Goal: Information Seeking & Learning: Learn about a topic

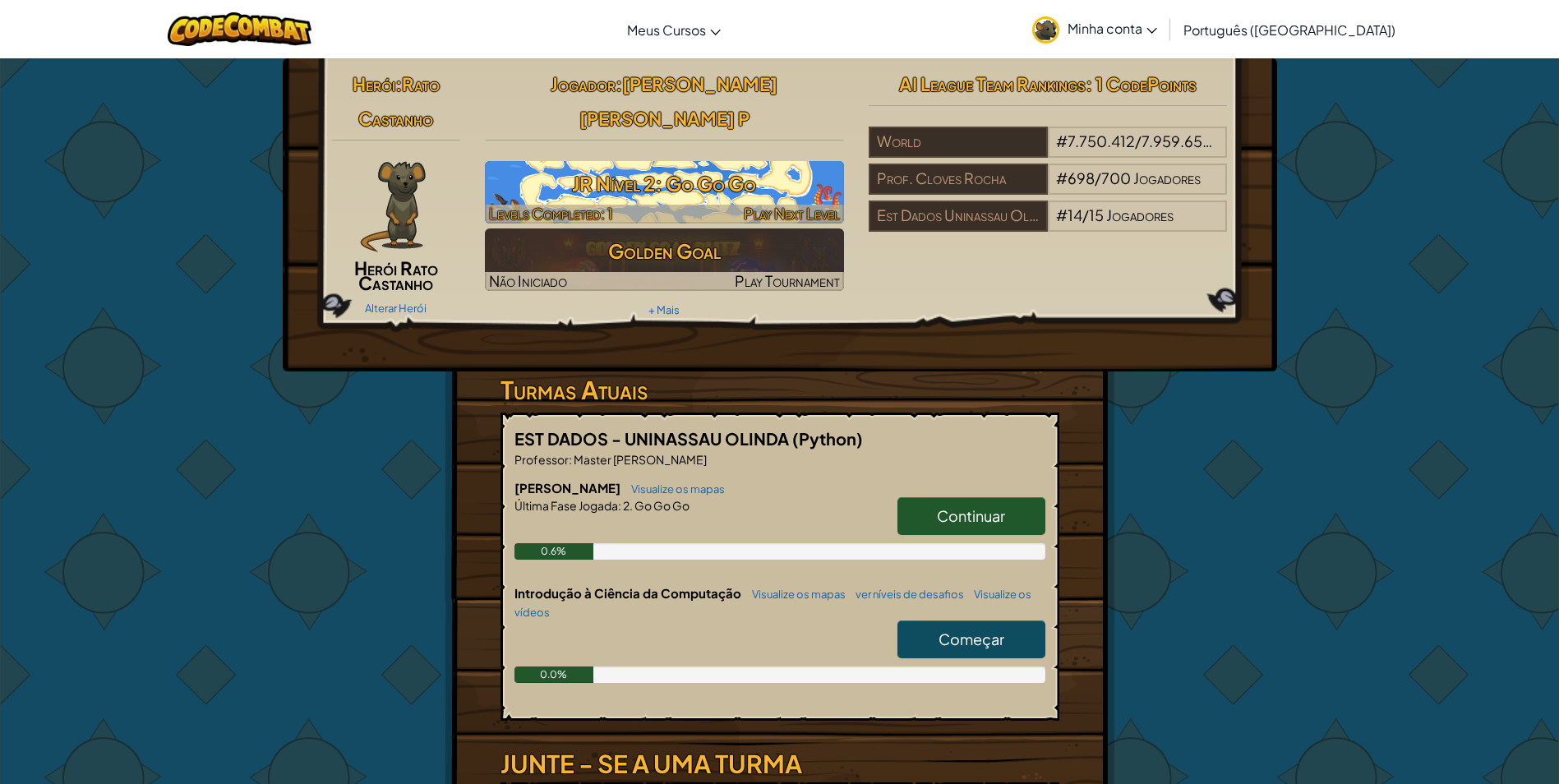
click at [531, 166] on h3 "JR Nível 2: Go Go Go" at bounding box center [664, 184] width 359 height 37
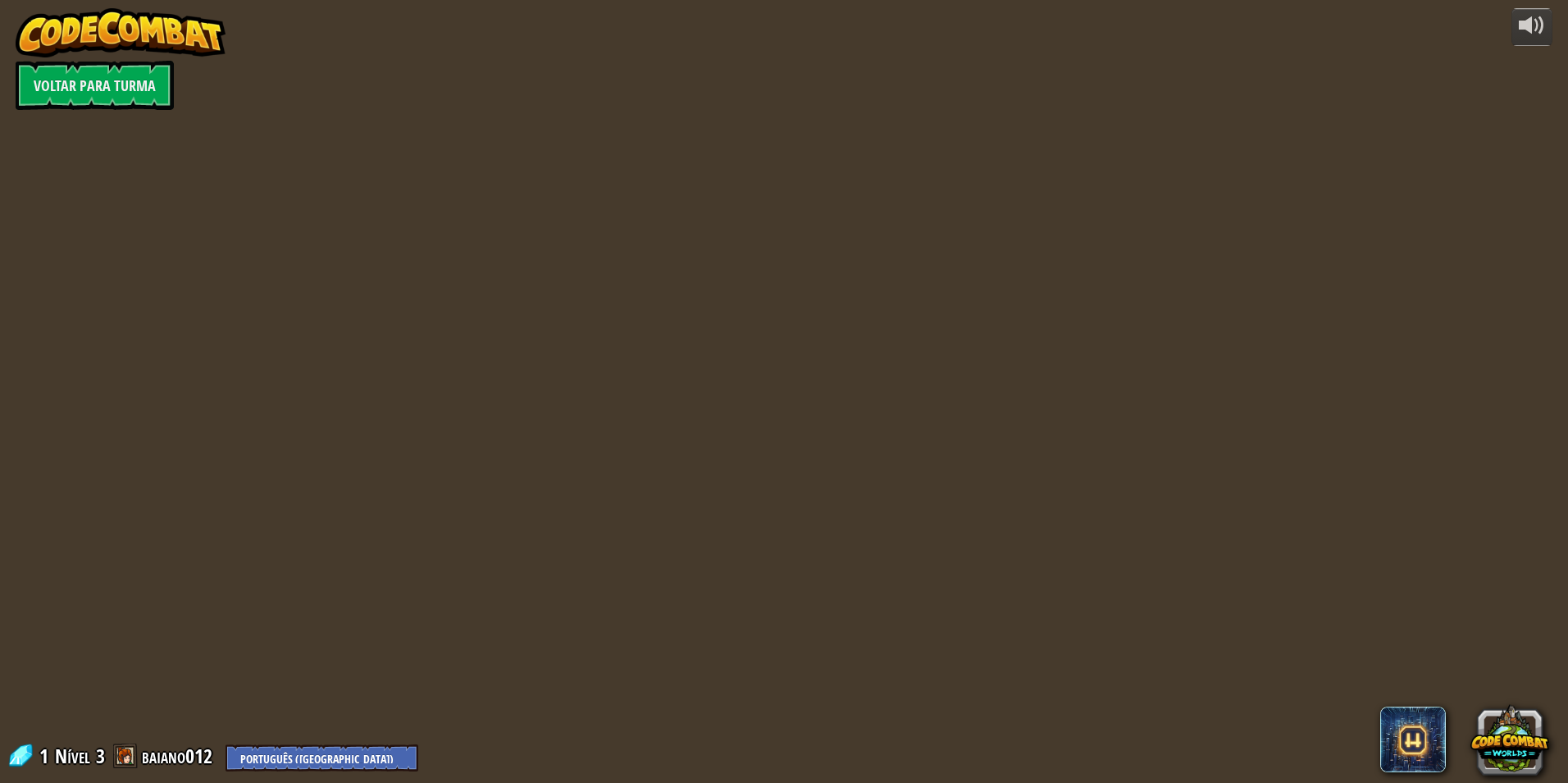
select select "pt-BR"
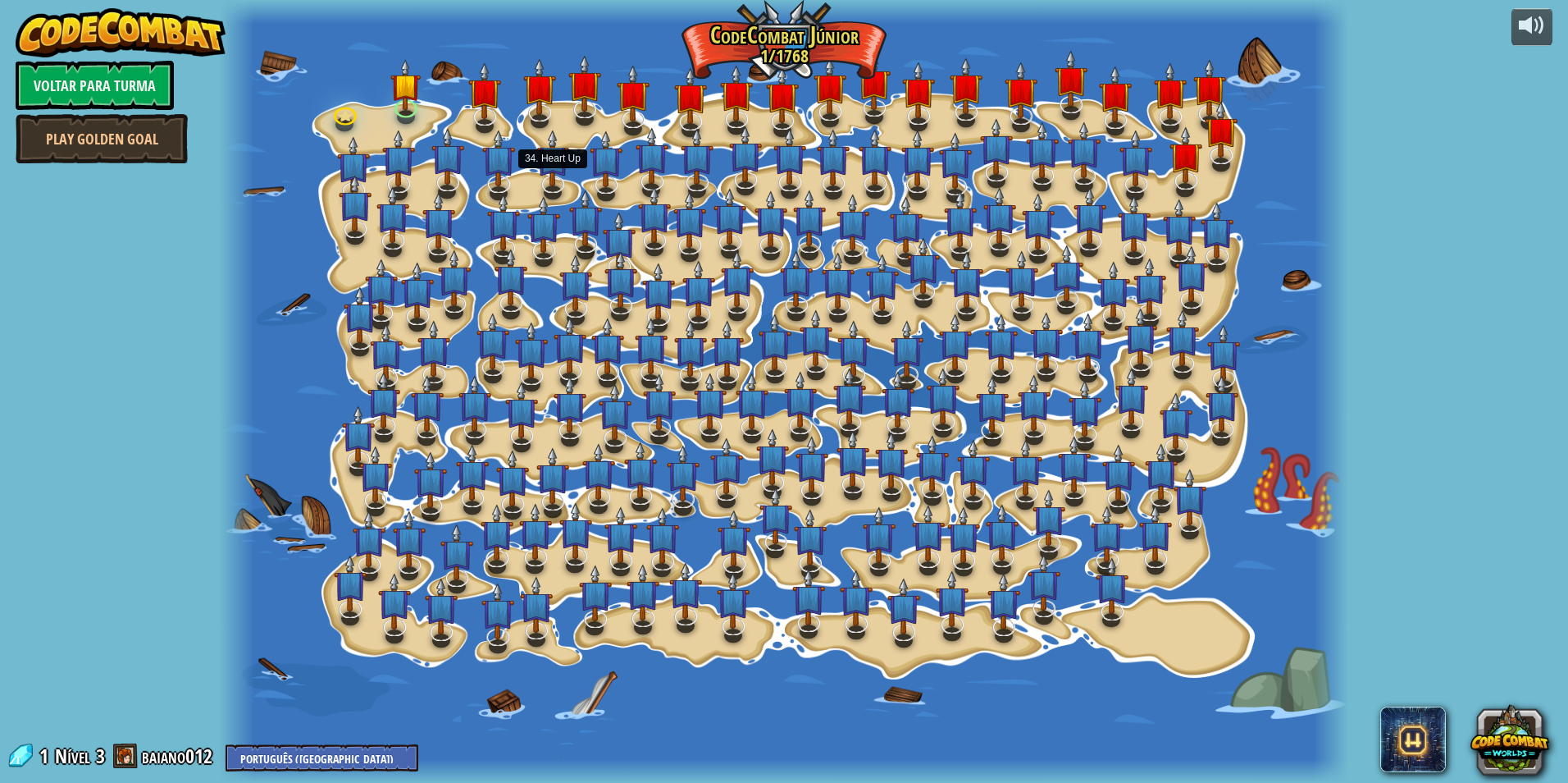
select select "pt-BR"
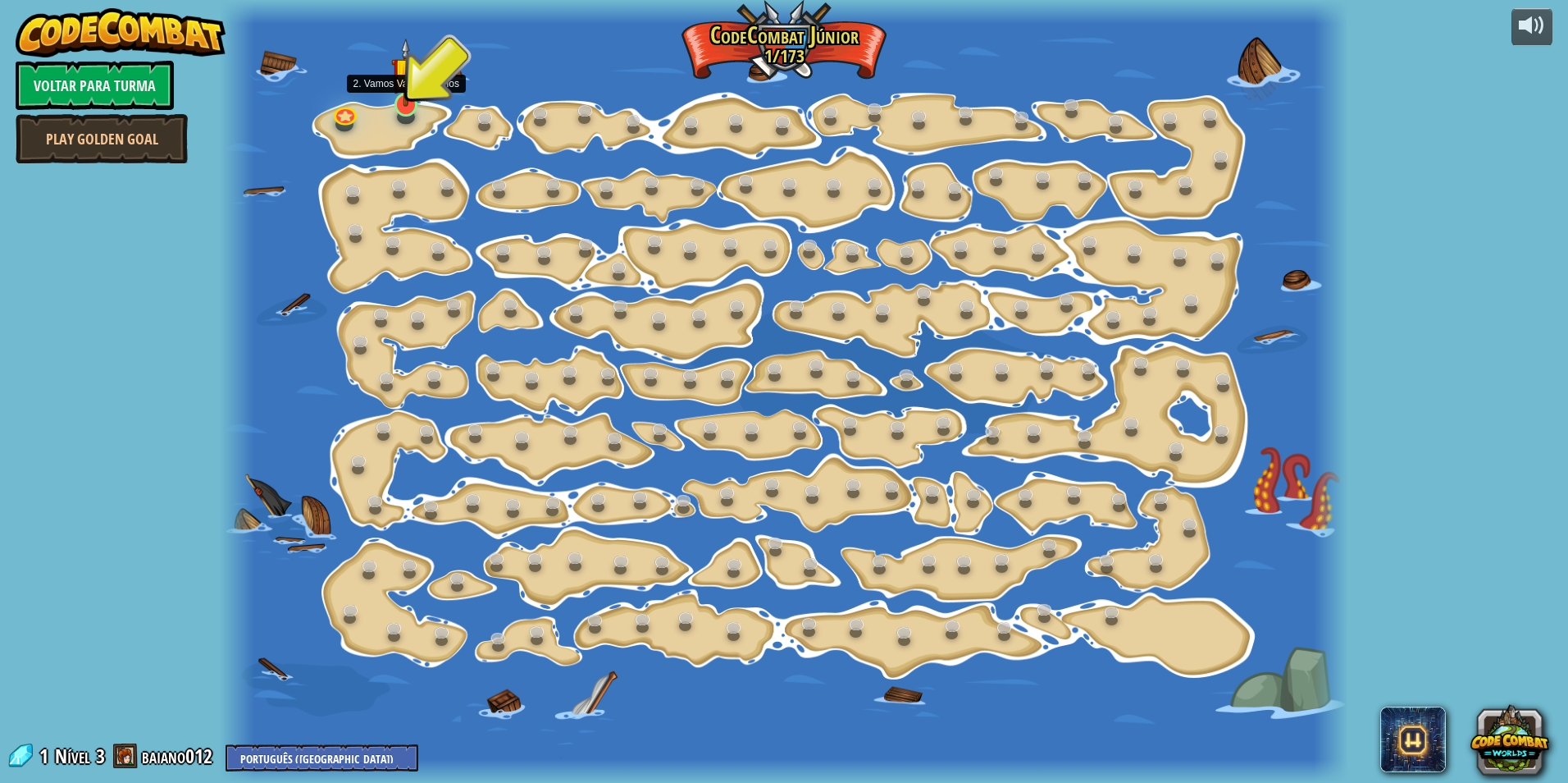
click at [394, 103] on img at bounding box center [406, 72] width 31 height 69
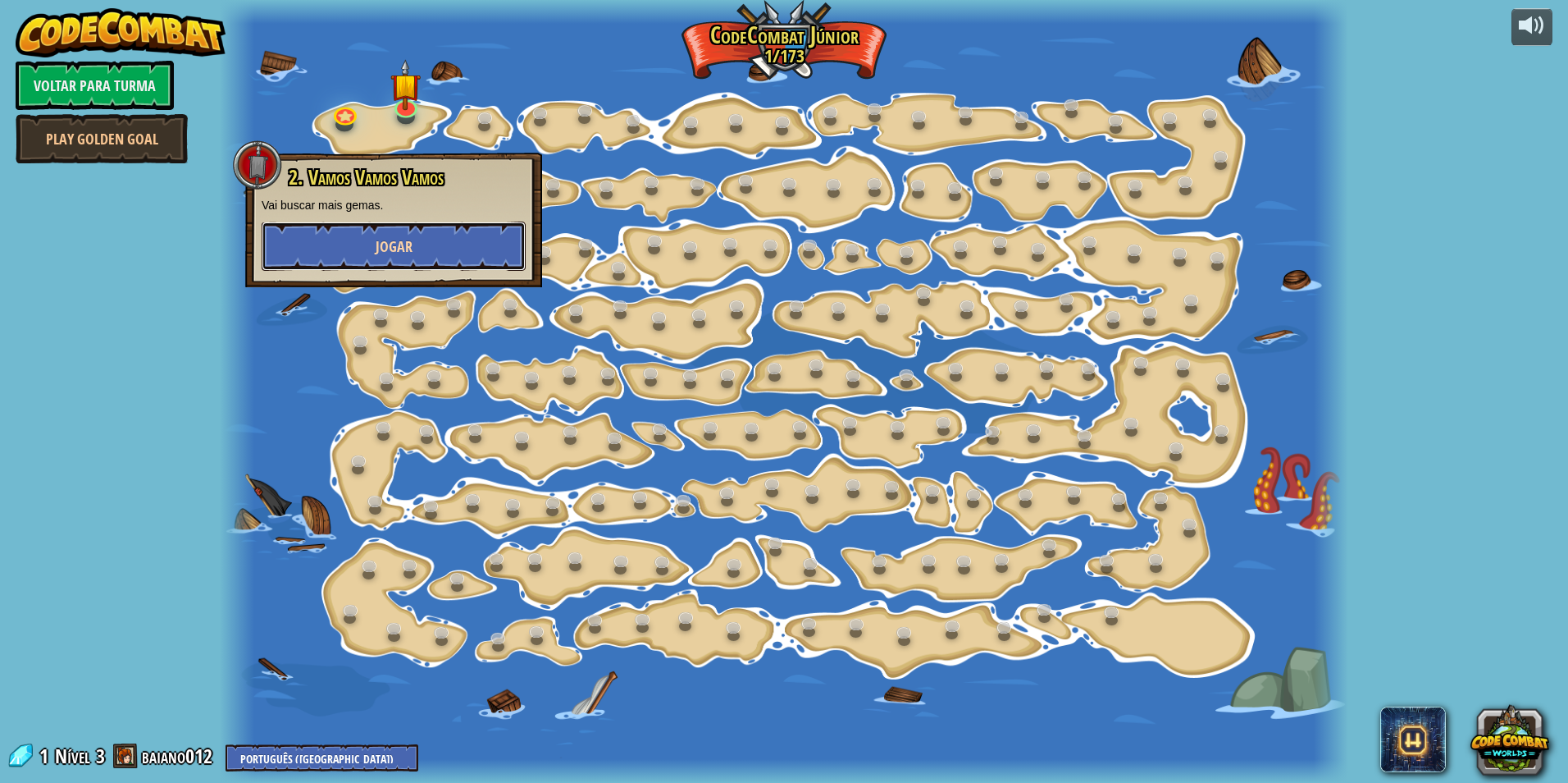
click at [406, 228] on button "Jogar" at bounding box center [394, 246] width 264 height 49
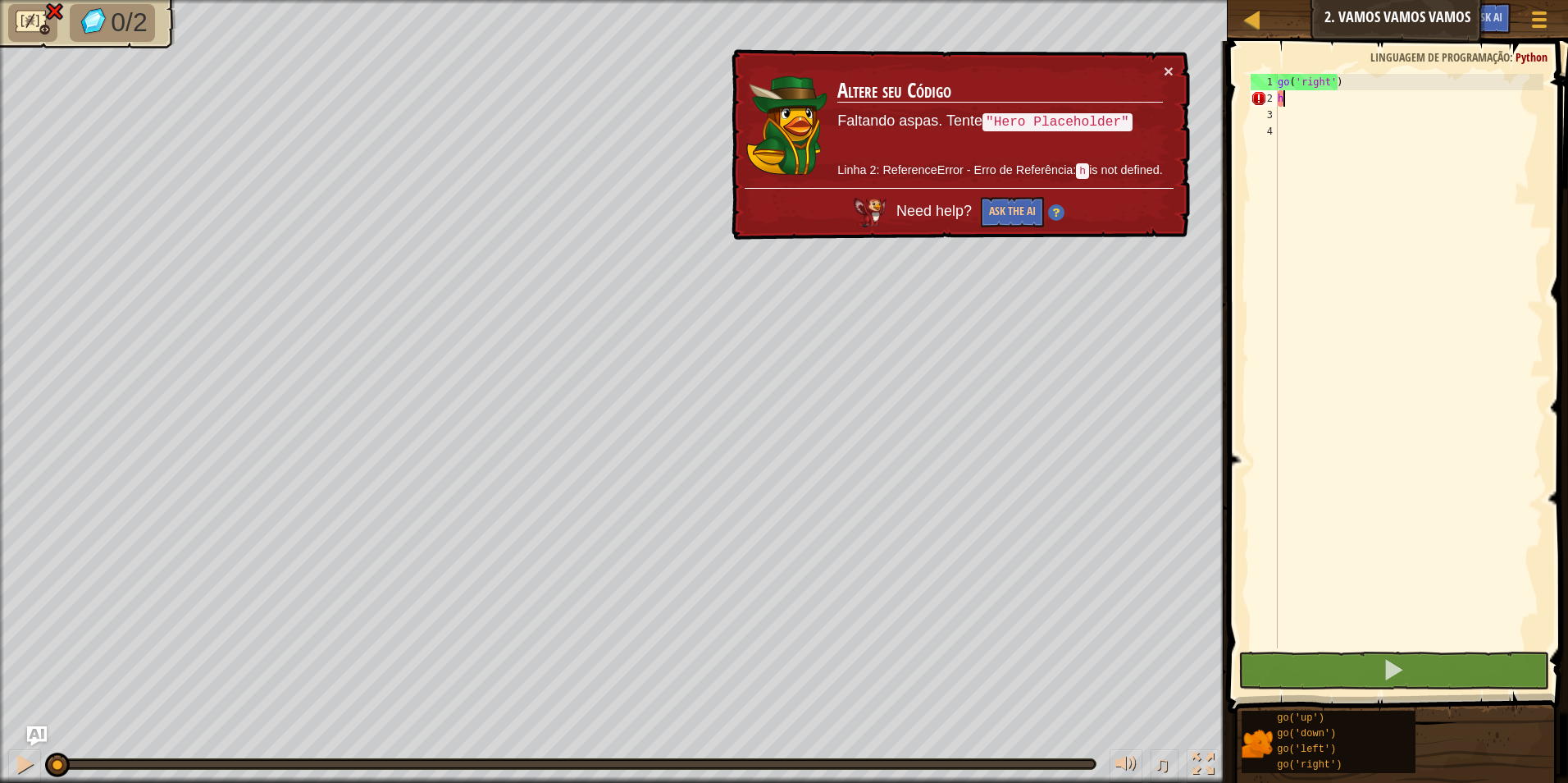
click at [1348, 102] on div "go ( 'right' ) h" at bounding box center [1409, 378] width 269 height 607
type textarea "h"
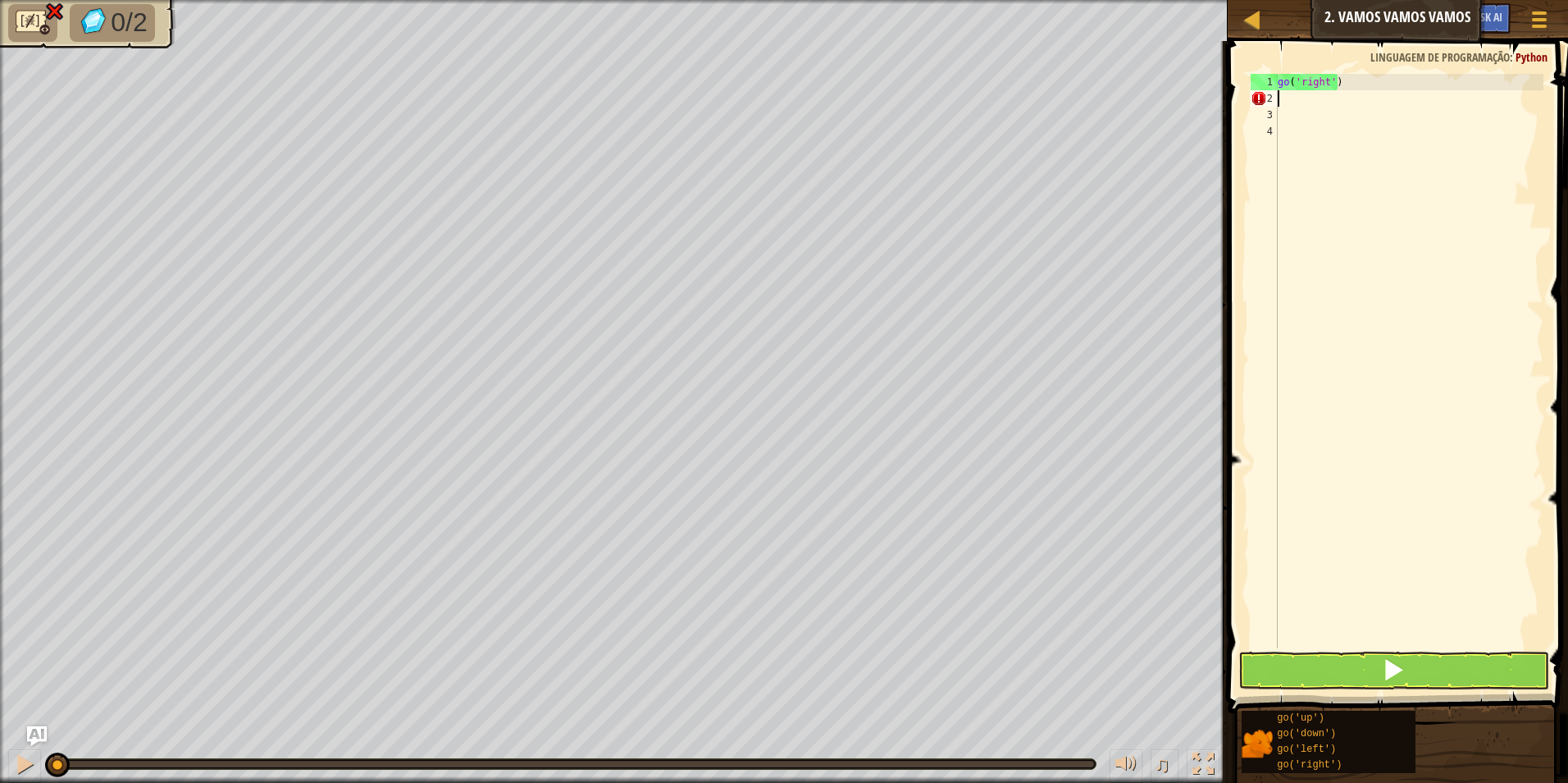
scroll to position [7, 0]
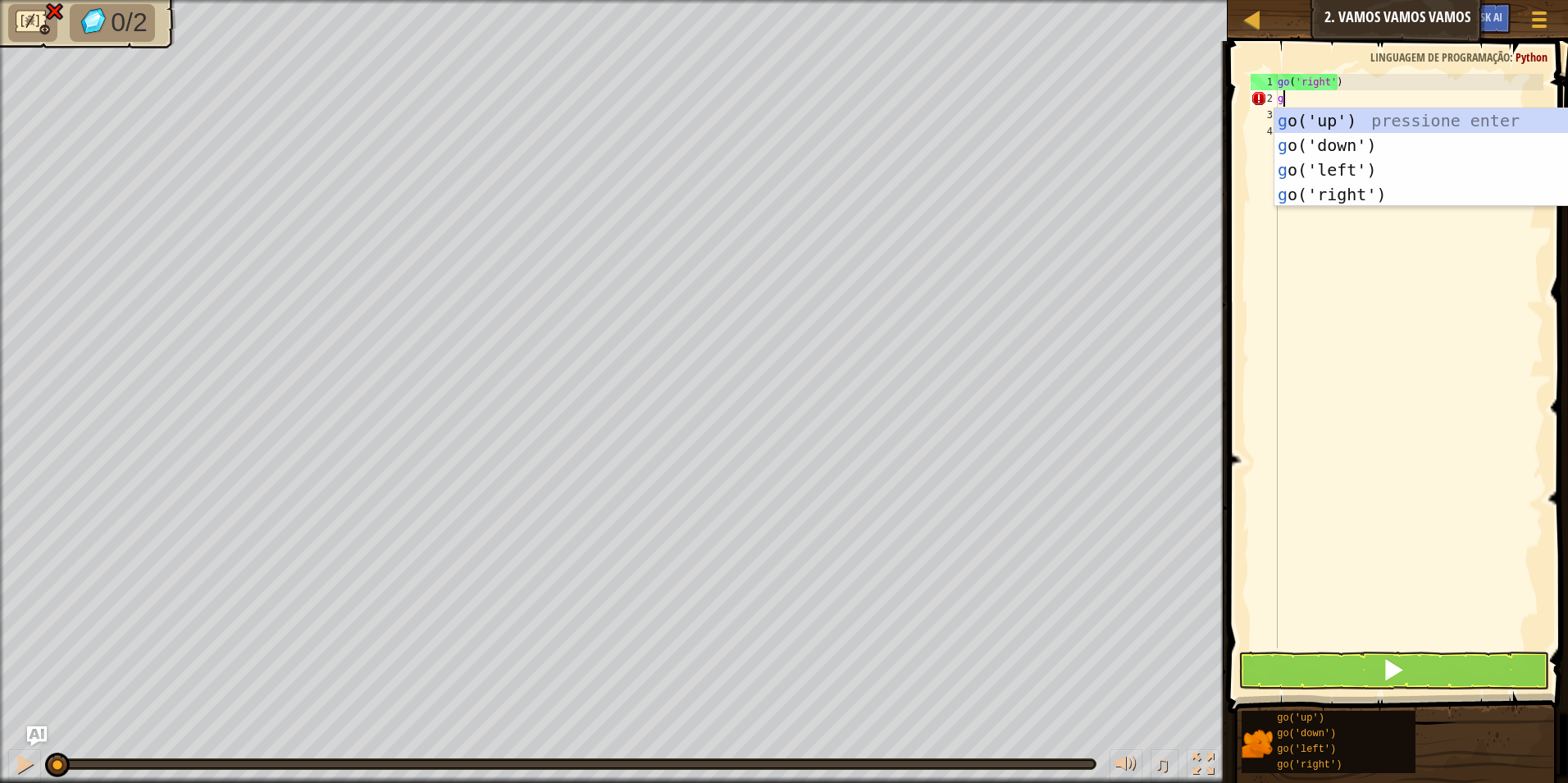
type textarea "go"
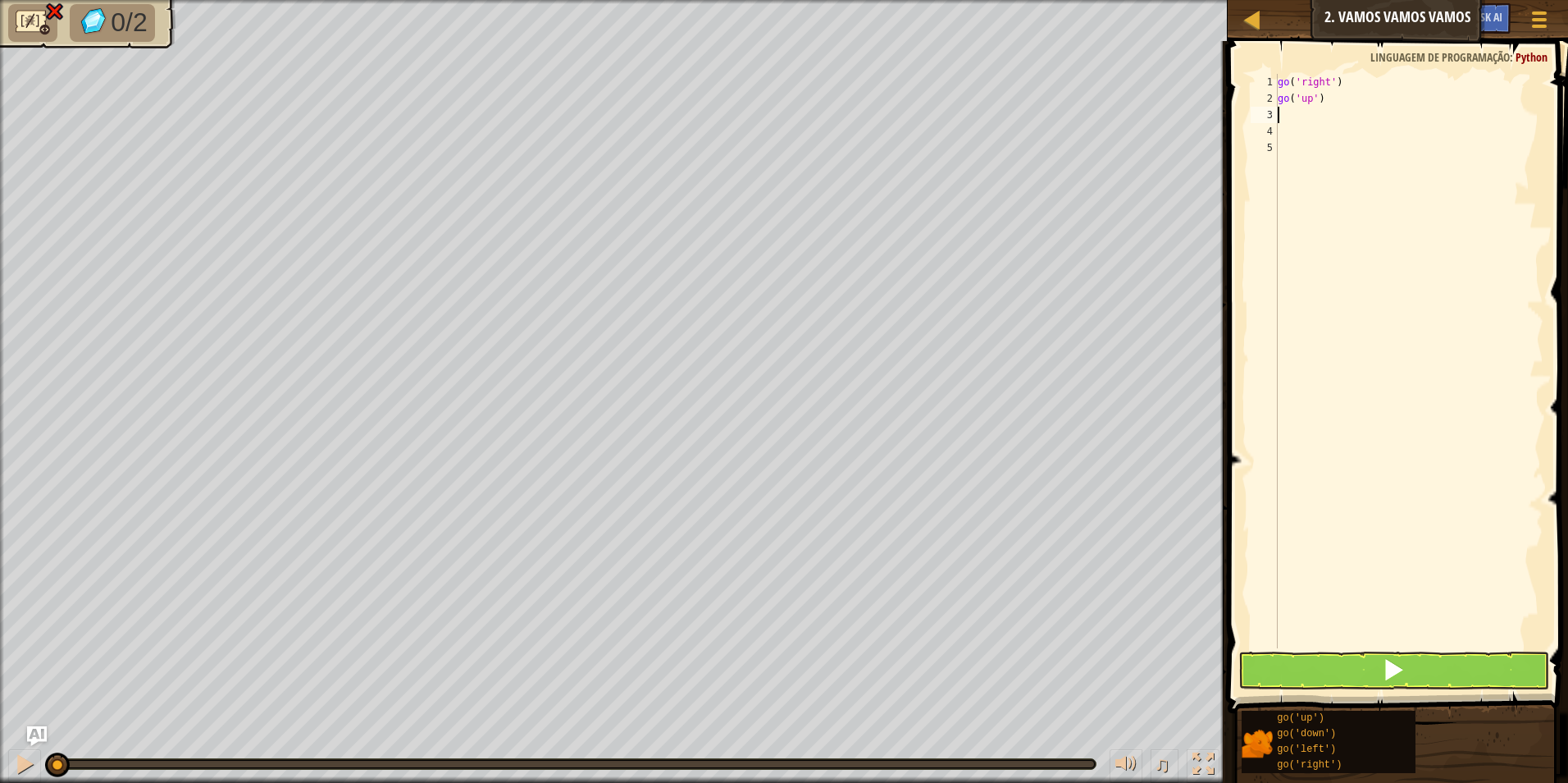
type textarea "go"
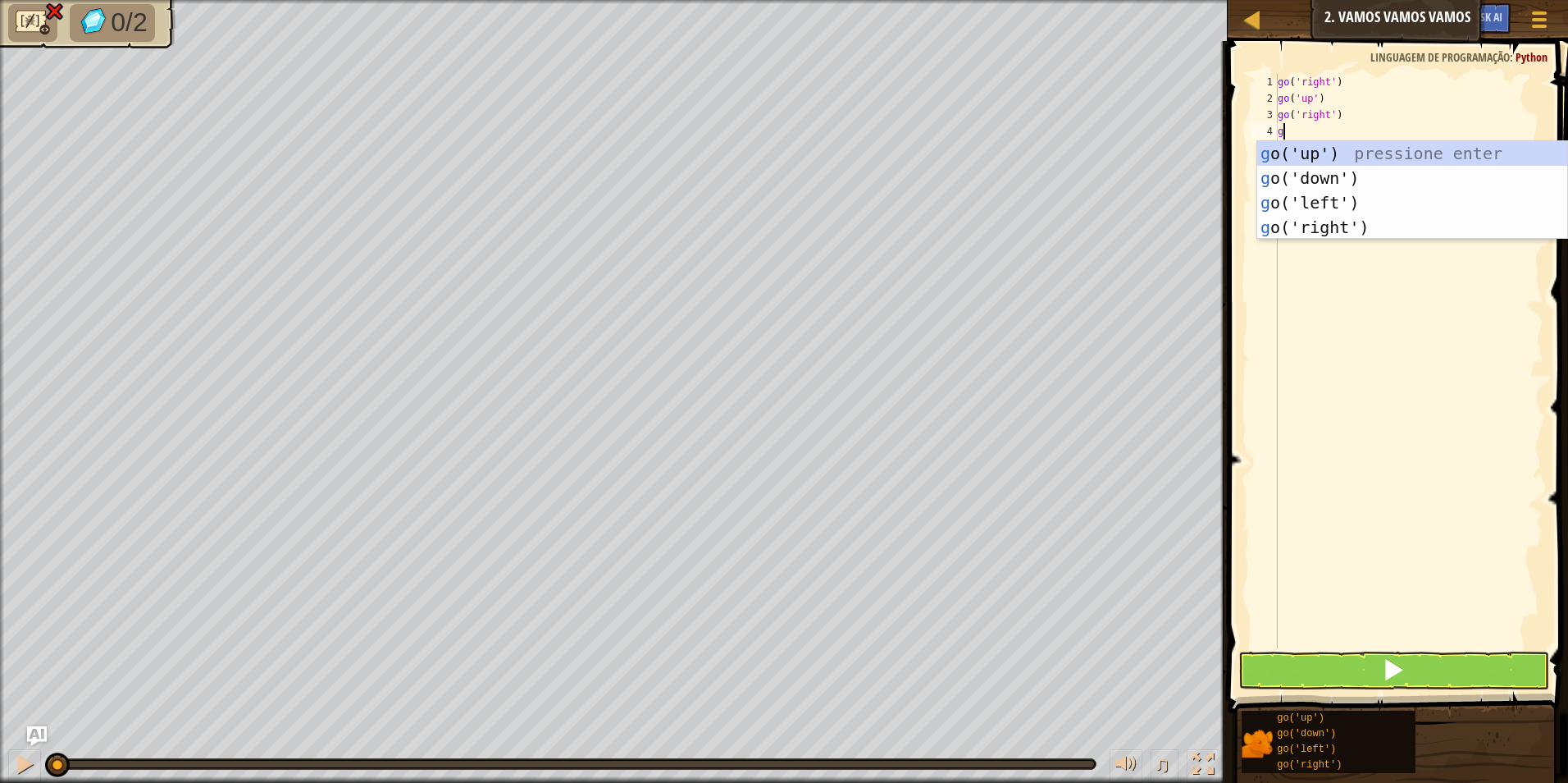
type textarea "go"
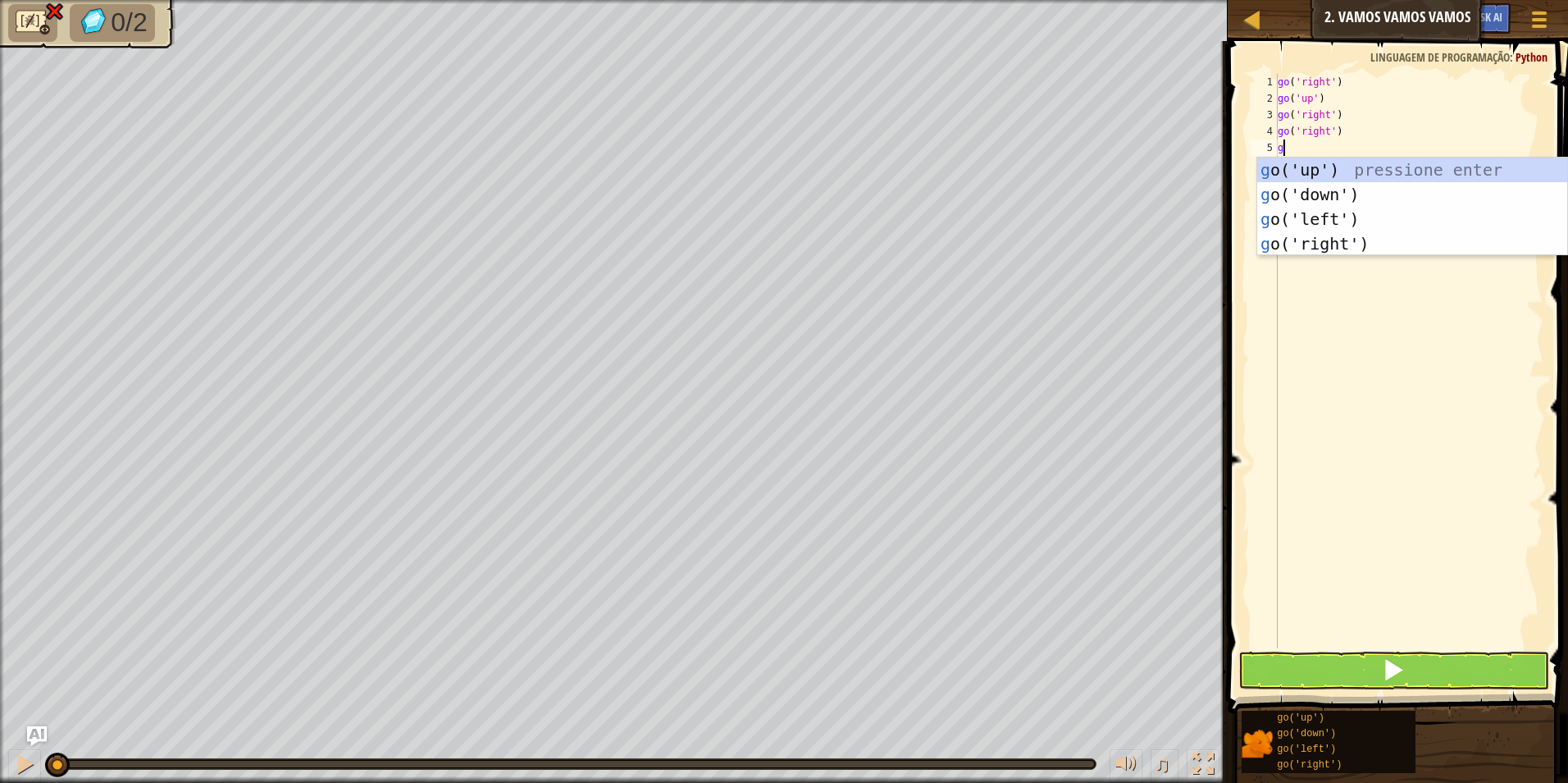
type textarea "go"
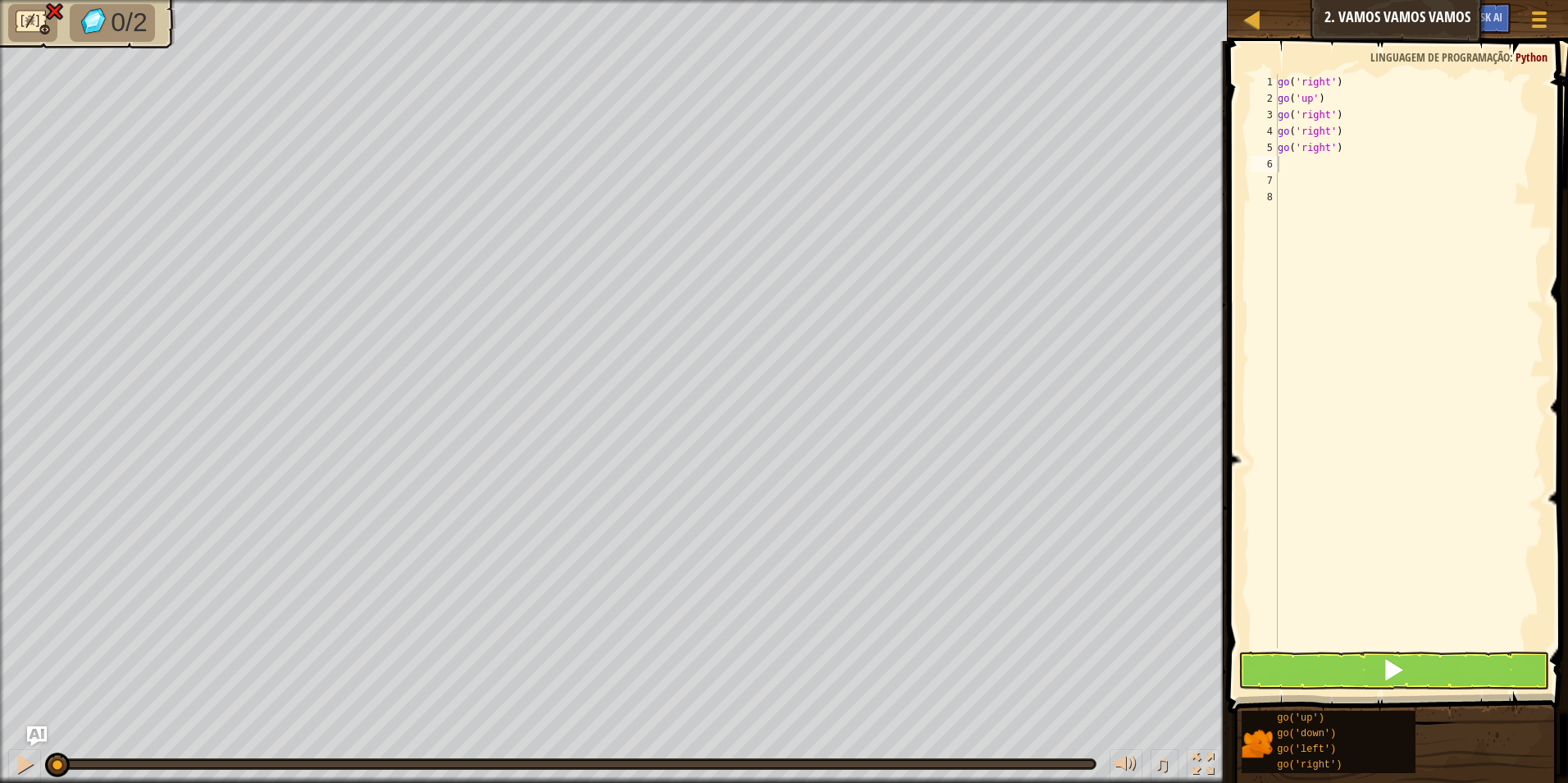
click at [1396, 692] on span at bounding box center [1399, 354] width 354 height 721
click at [1393, 668] on span at bounding box center [1393, 670] width 23 height 23
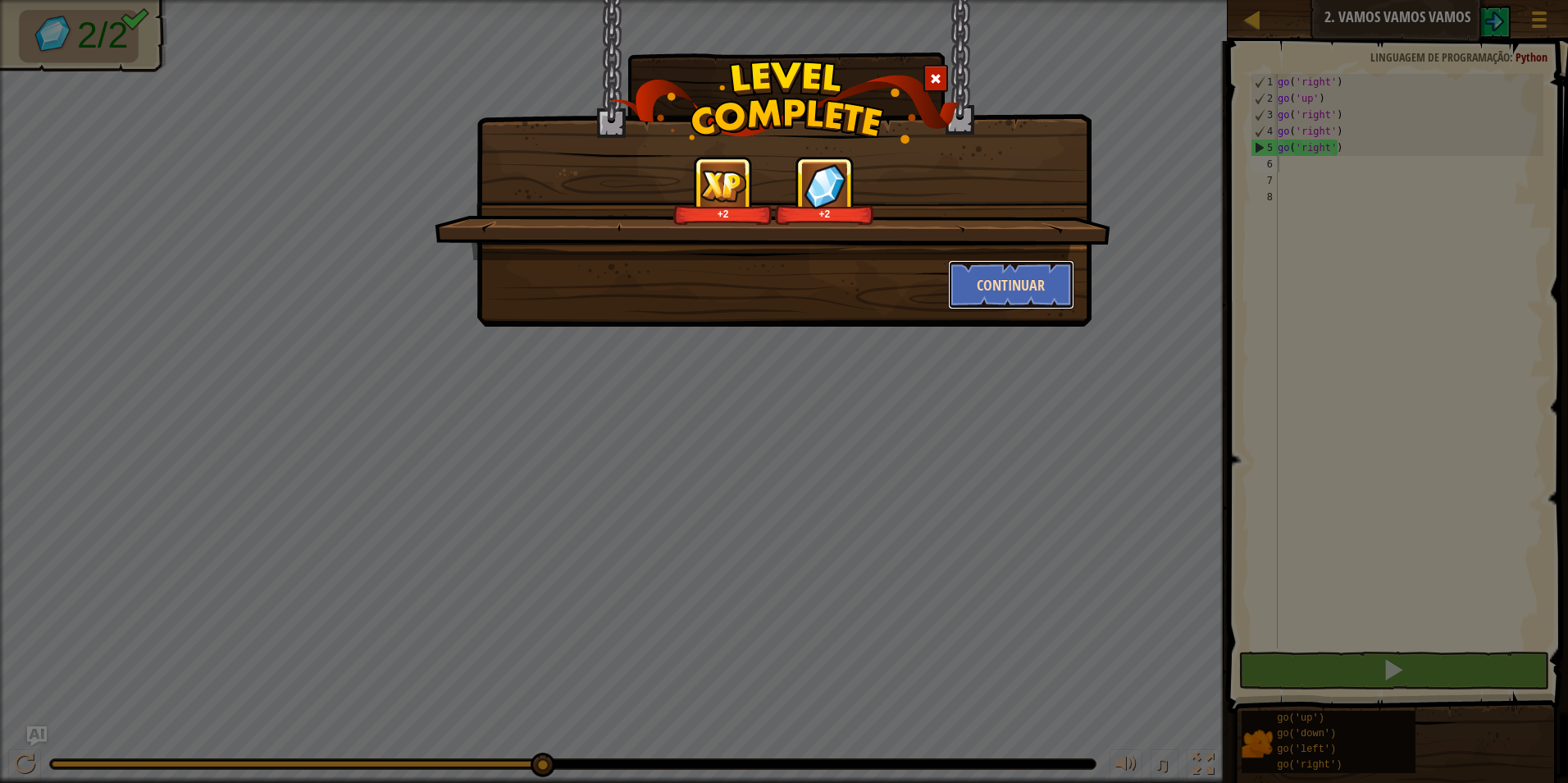
click at [1032, 294] on button "Continuar" at bounding box center [1011, 284] width 127 height 49
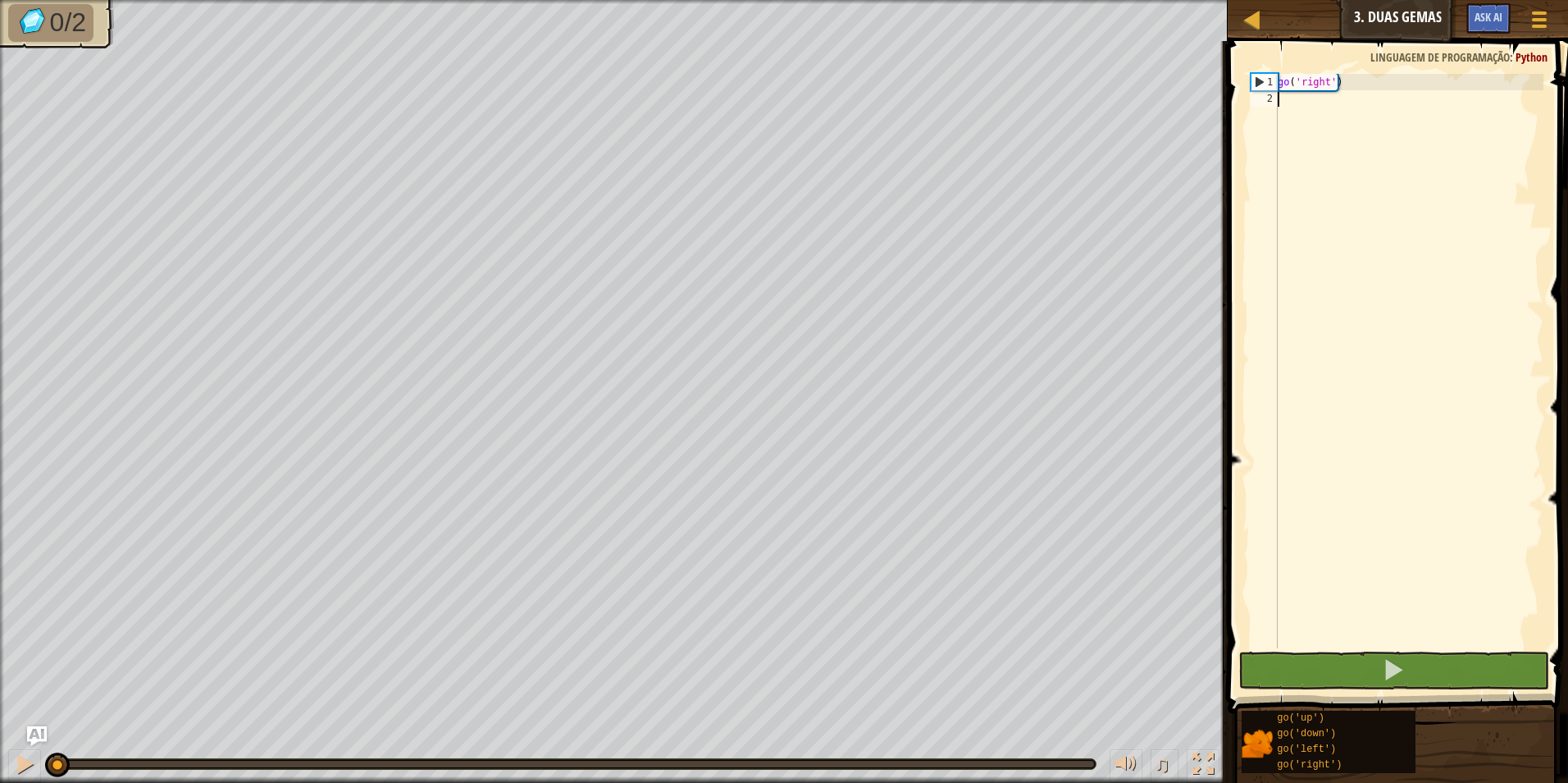
type textarea "go"
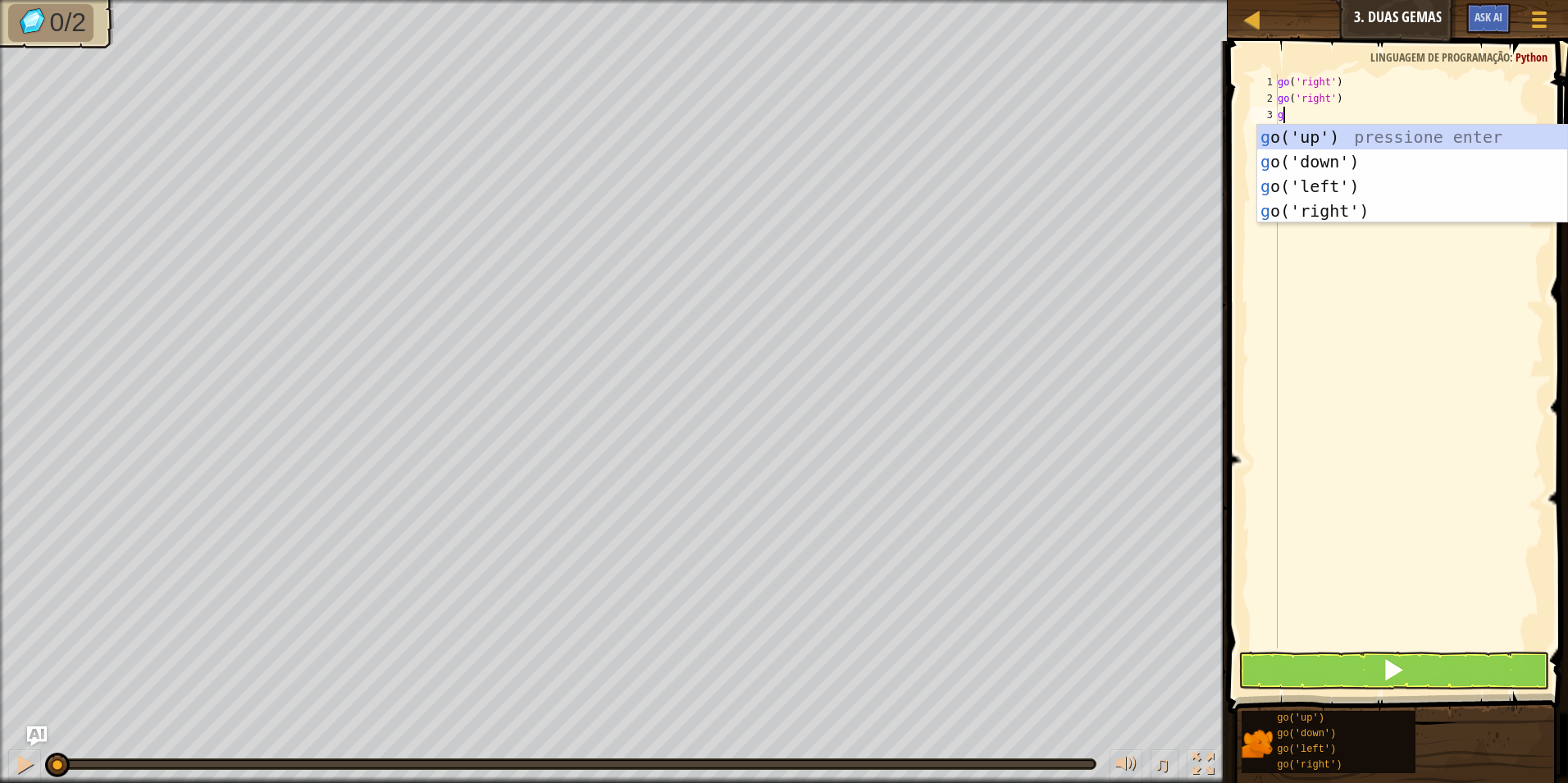
type textarea "go"
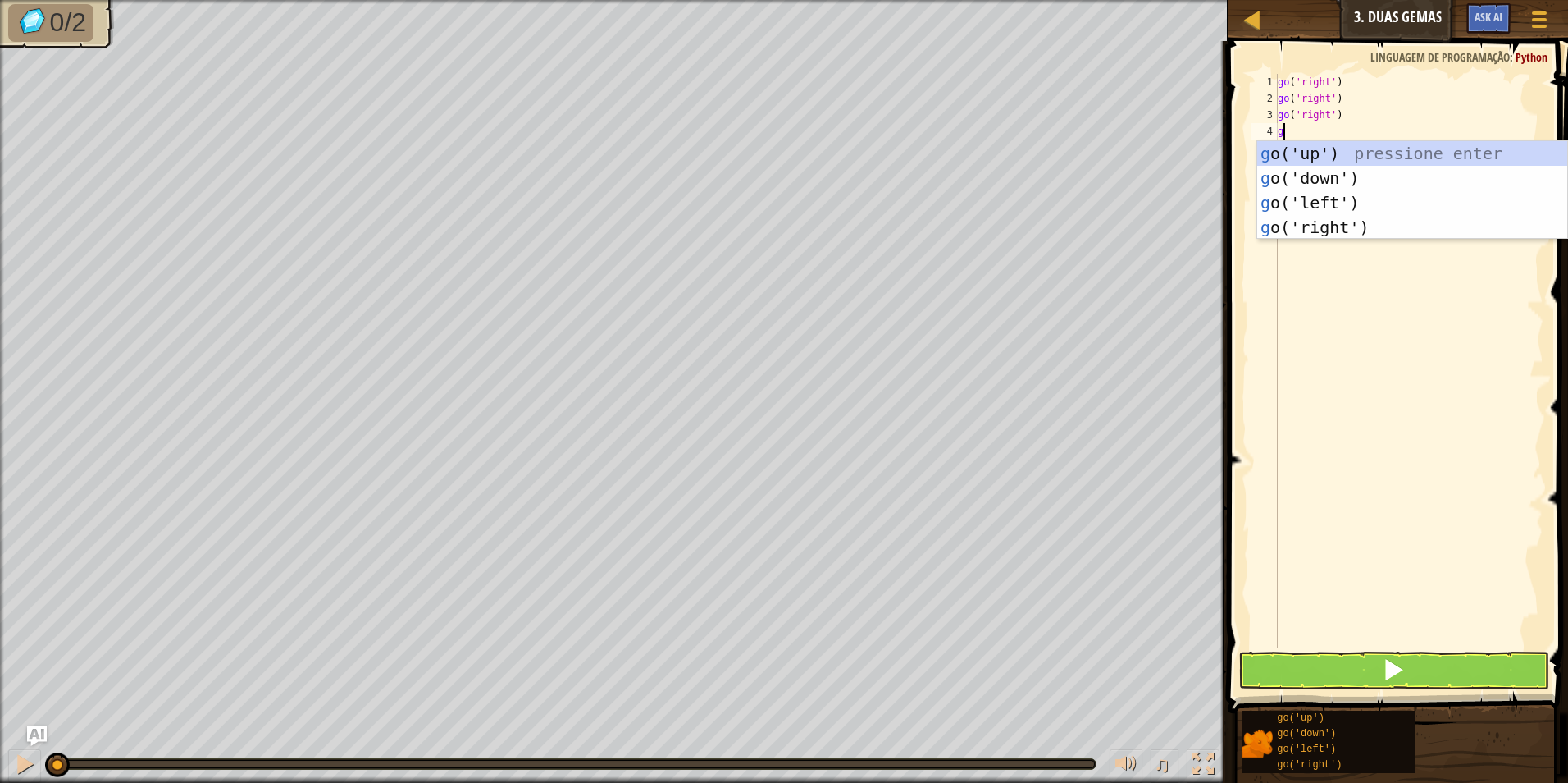
type textarea "go"
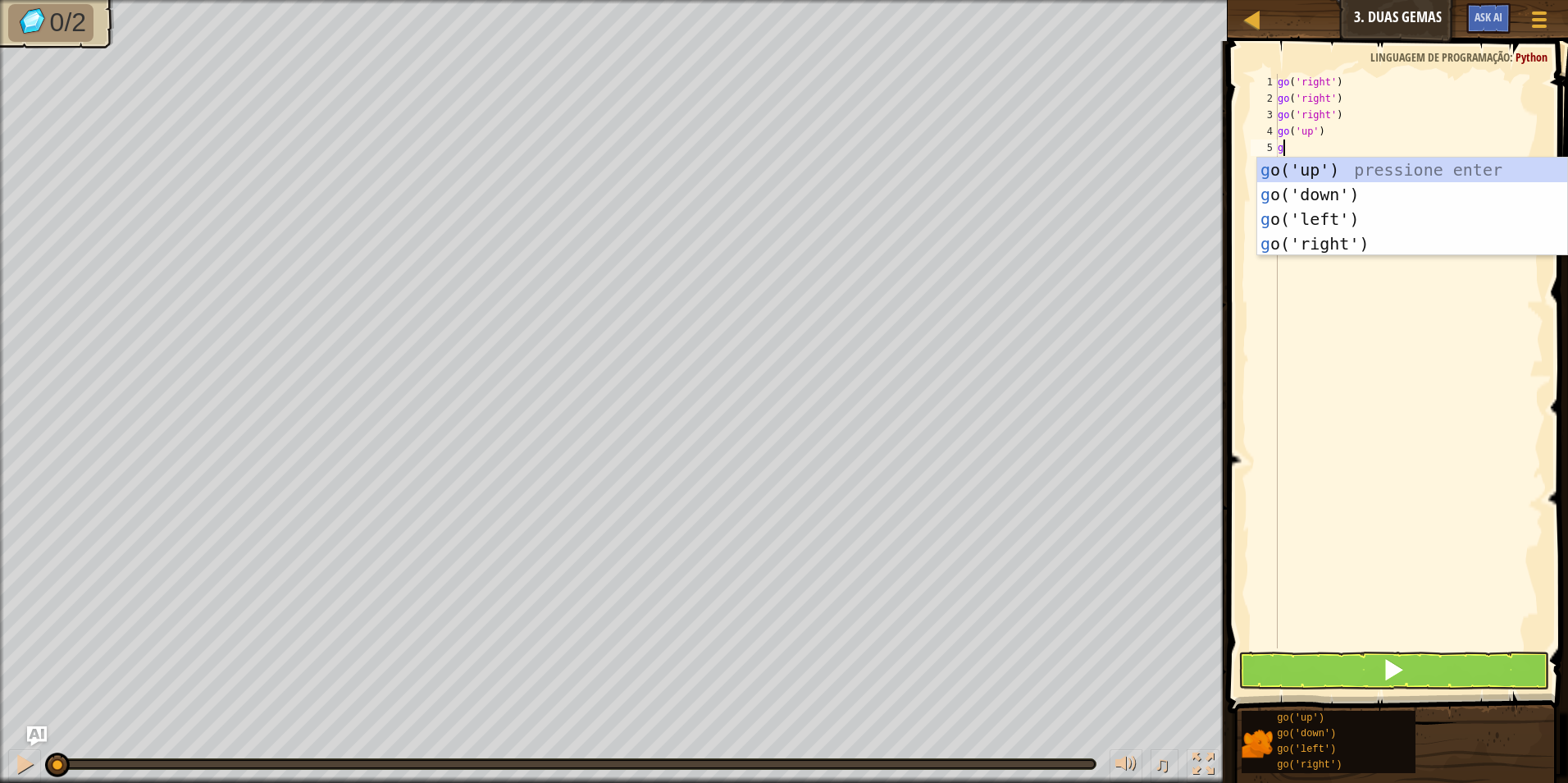
type textarea "go"
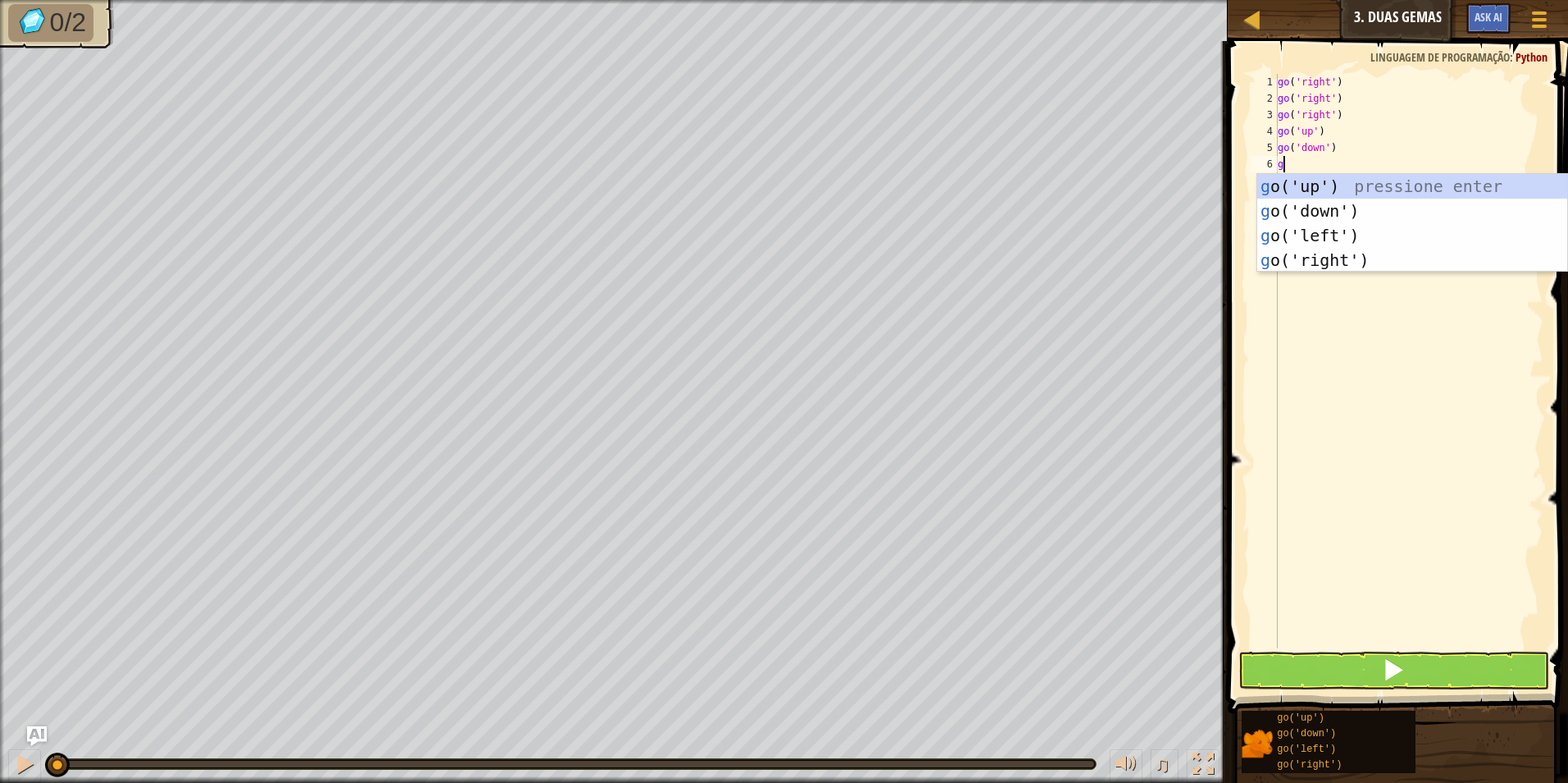
type textarea "go"
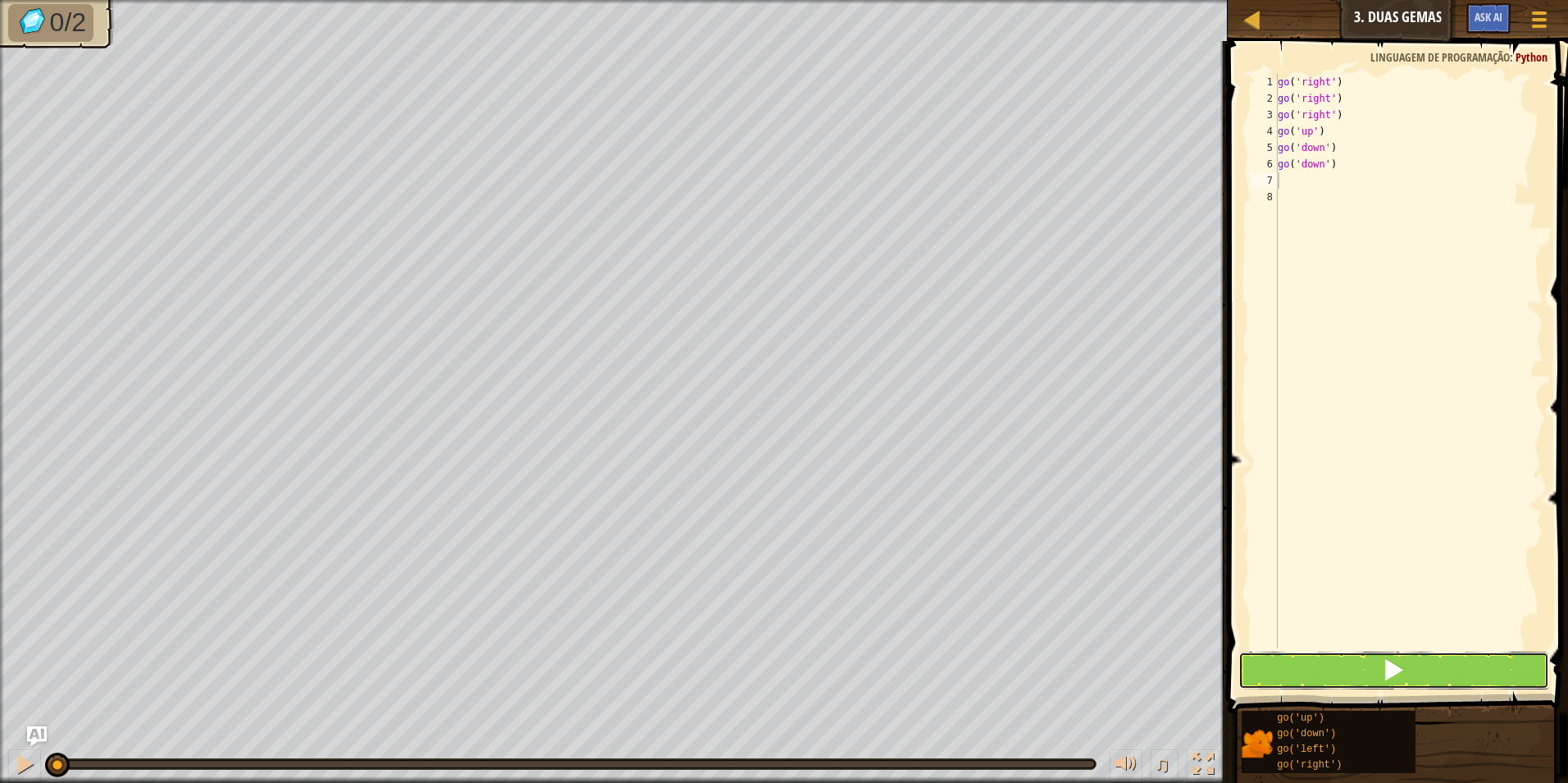
click at [1301, 659] on button at bounding box center [1394, 671] width 312 height 38
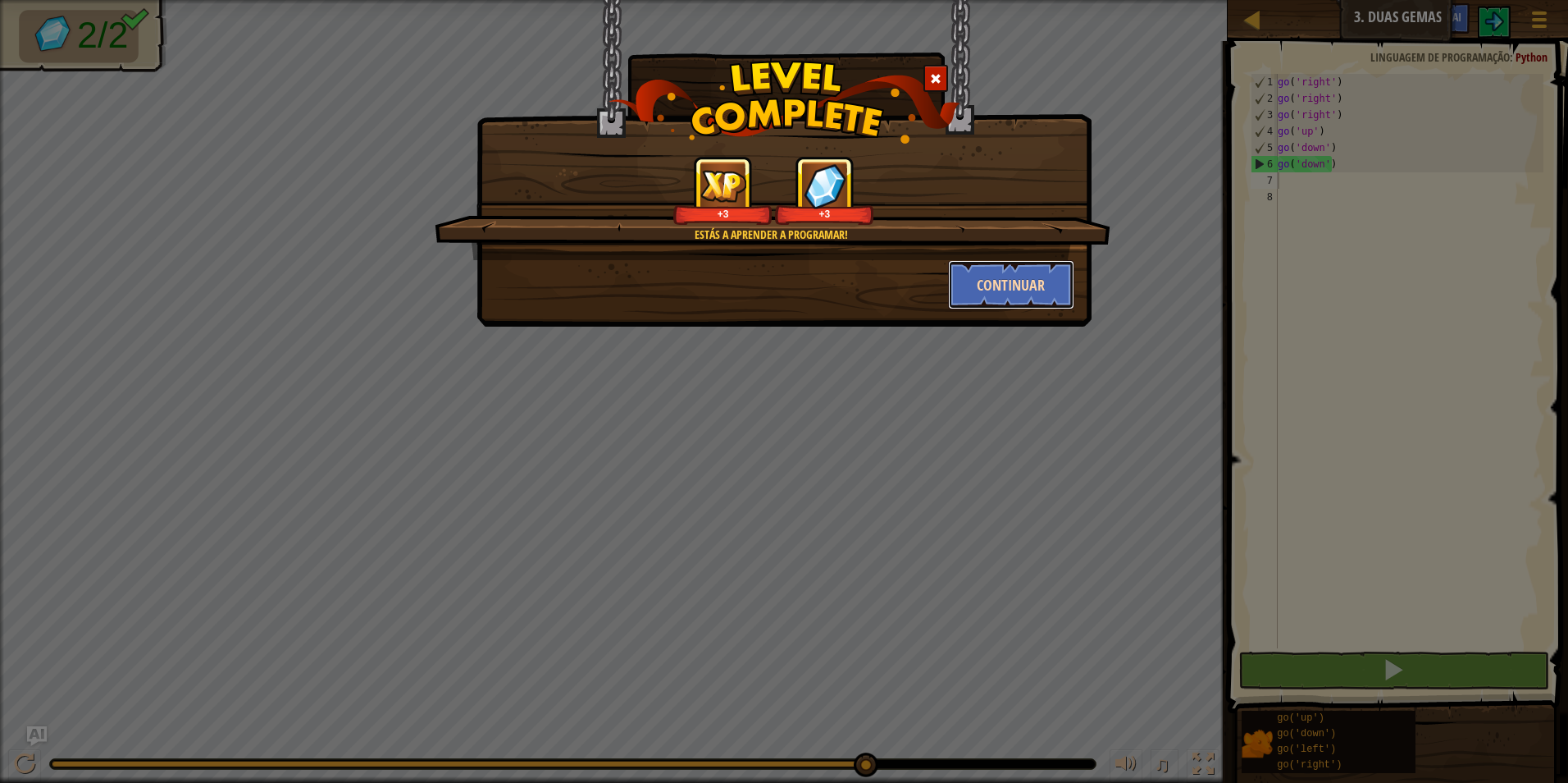
click at [1009, 275] on button "Continuar" at bounding box center [1011, 284] width 127 height 49
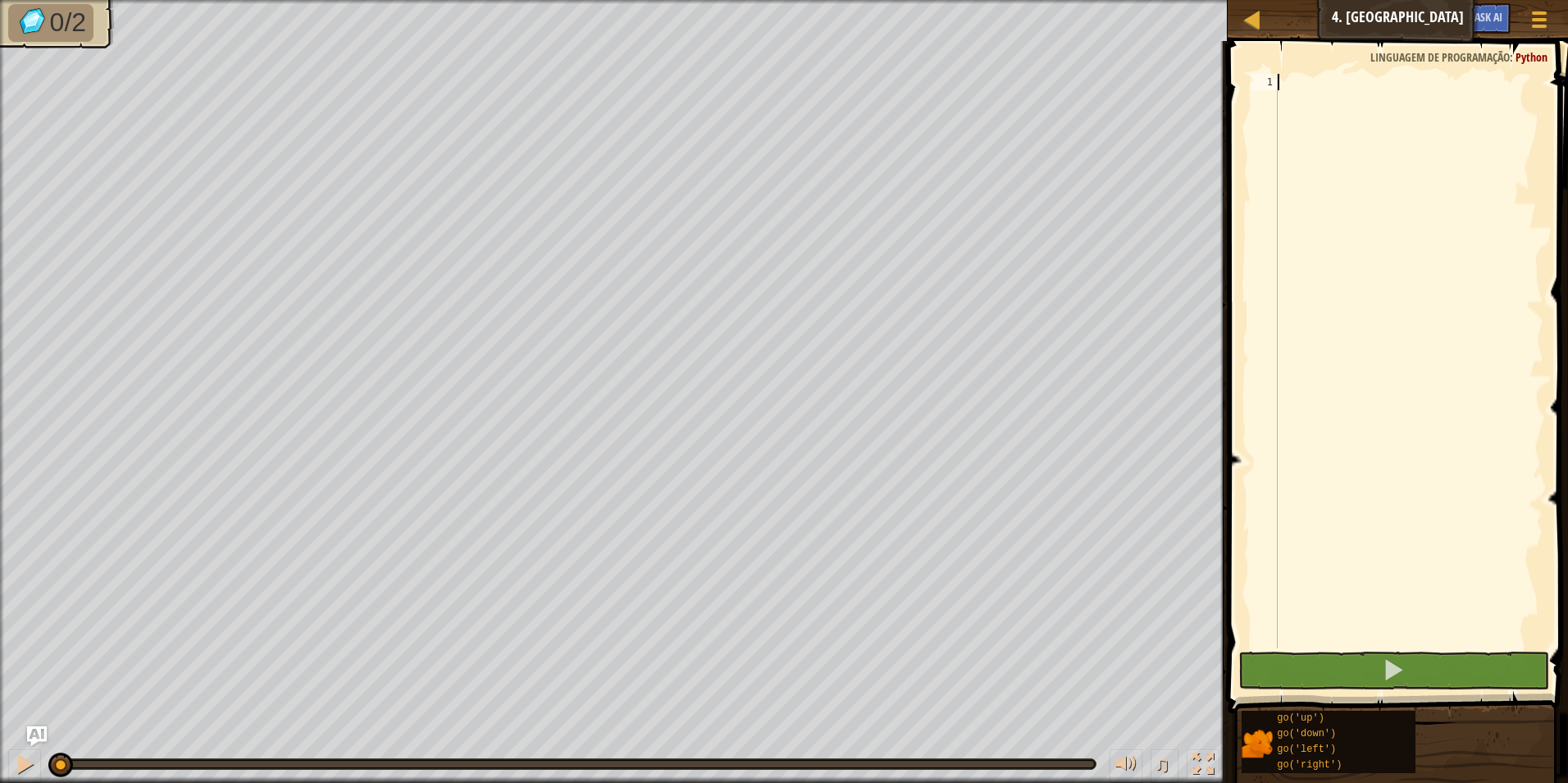
type textarea "go"
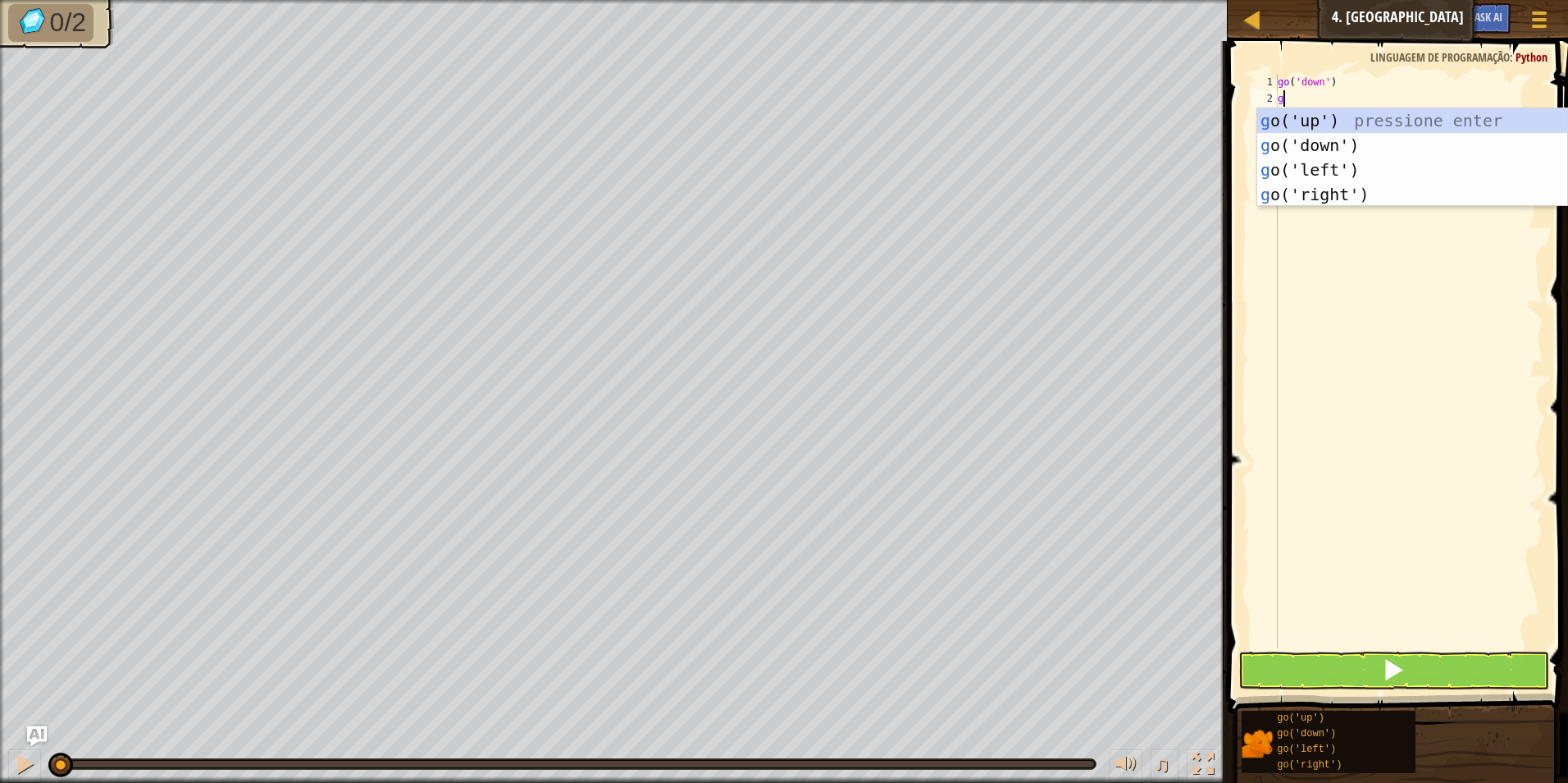
type textarea "go"
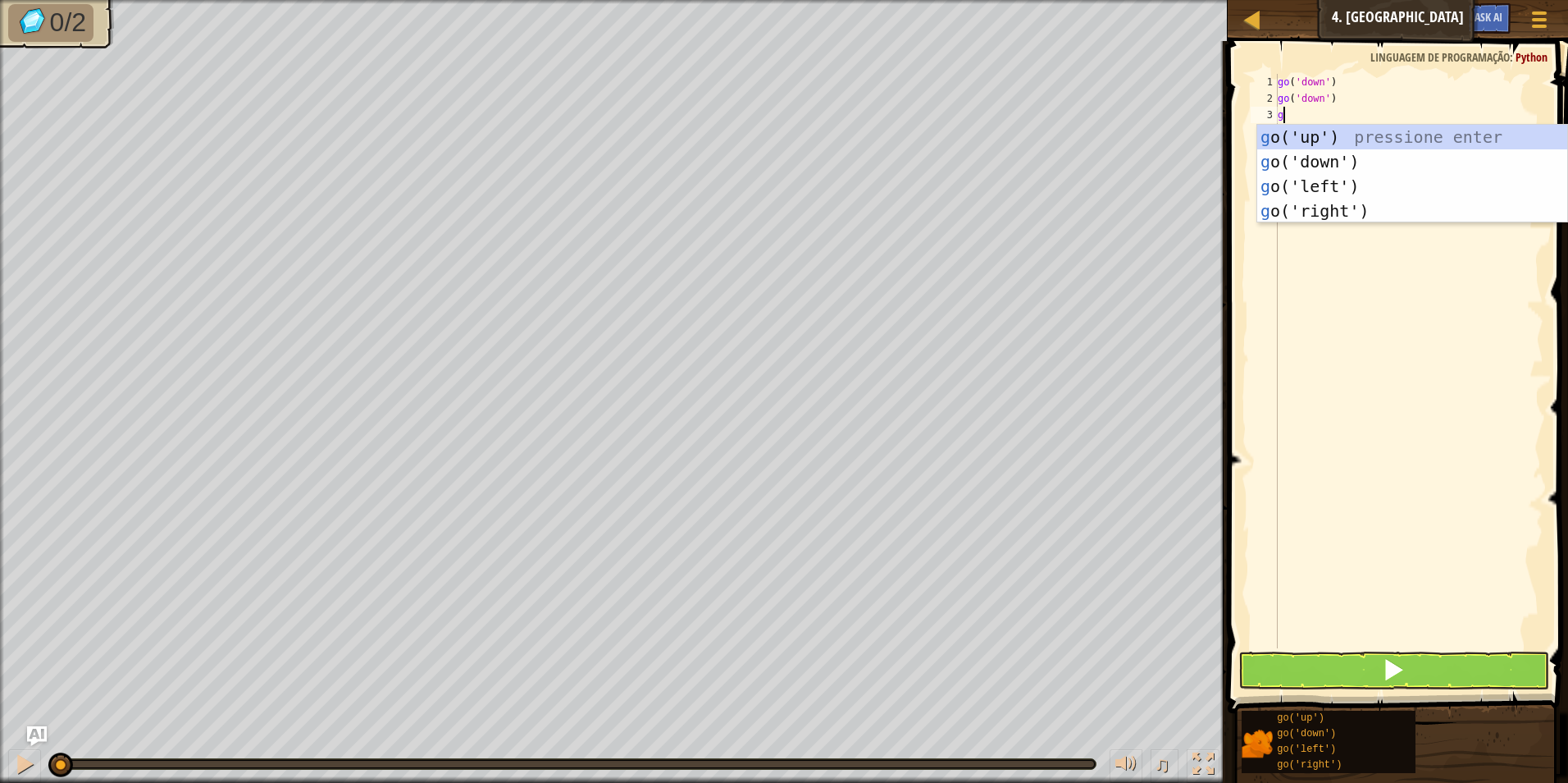
type textarea "go"
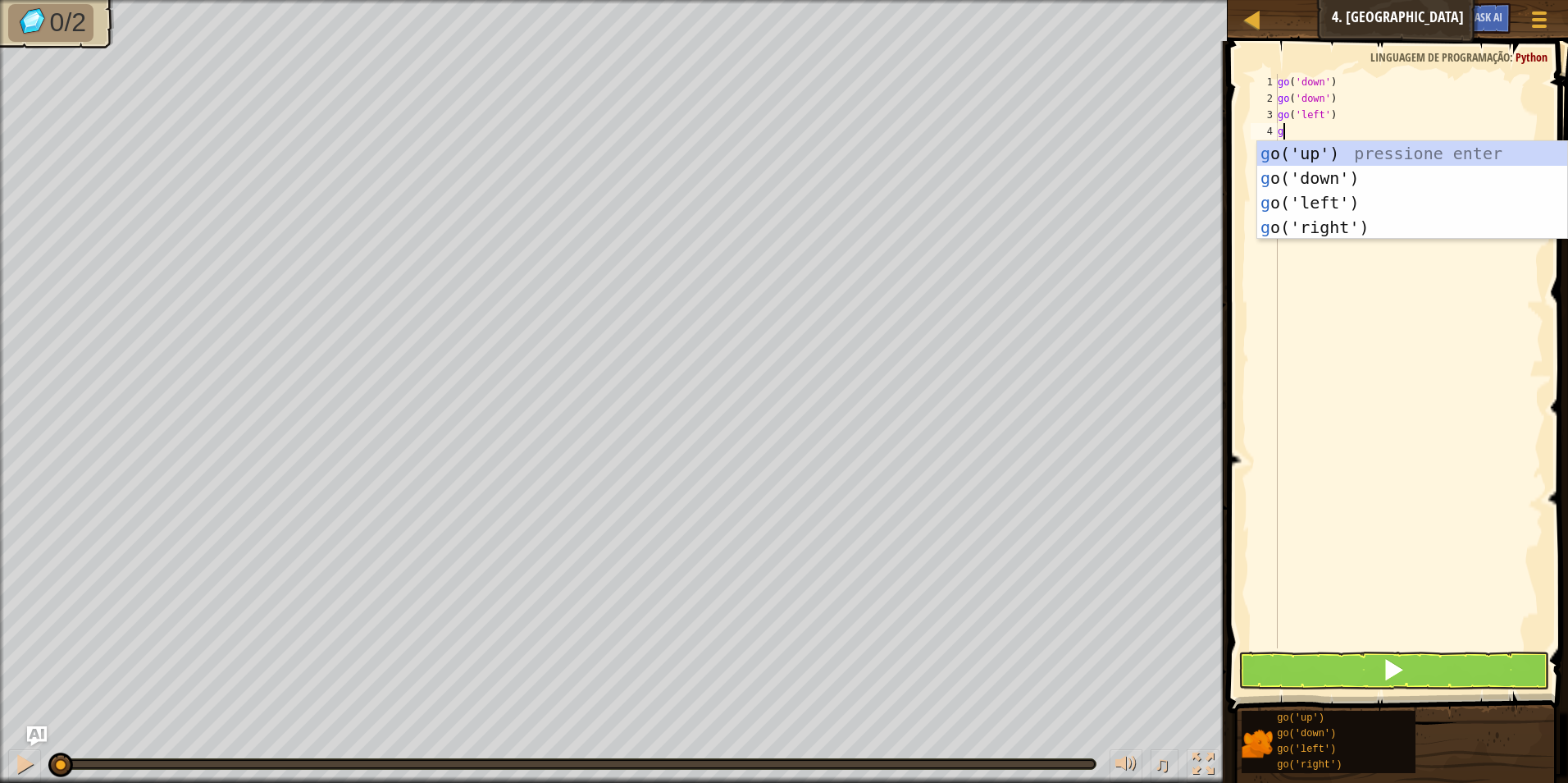
type textarea "go"
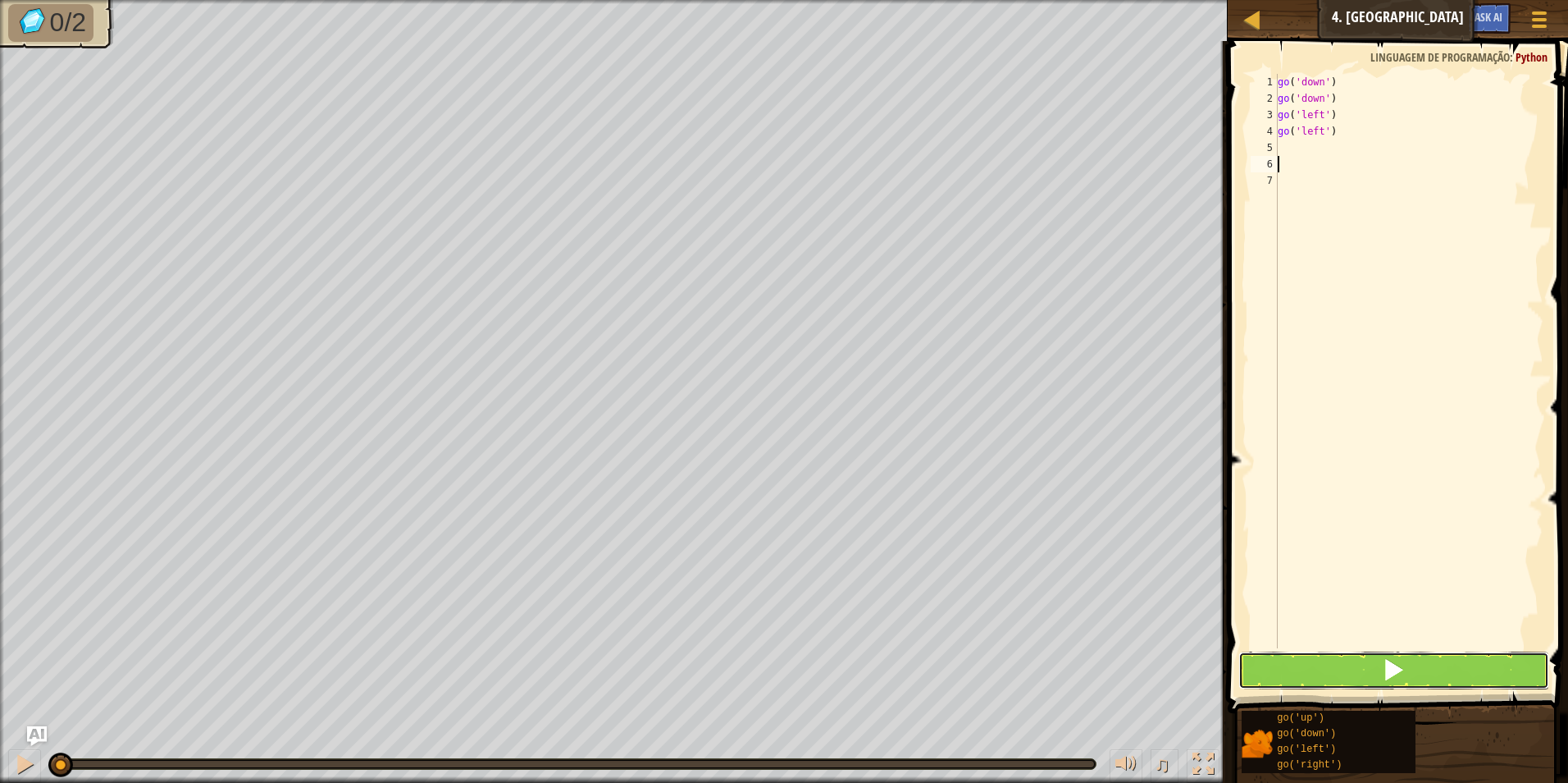
click at [1495, 657] on button at bounding box center [1394, 671] width 312 height 38
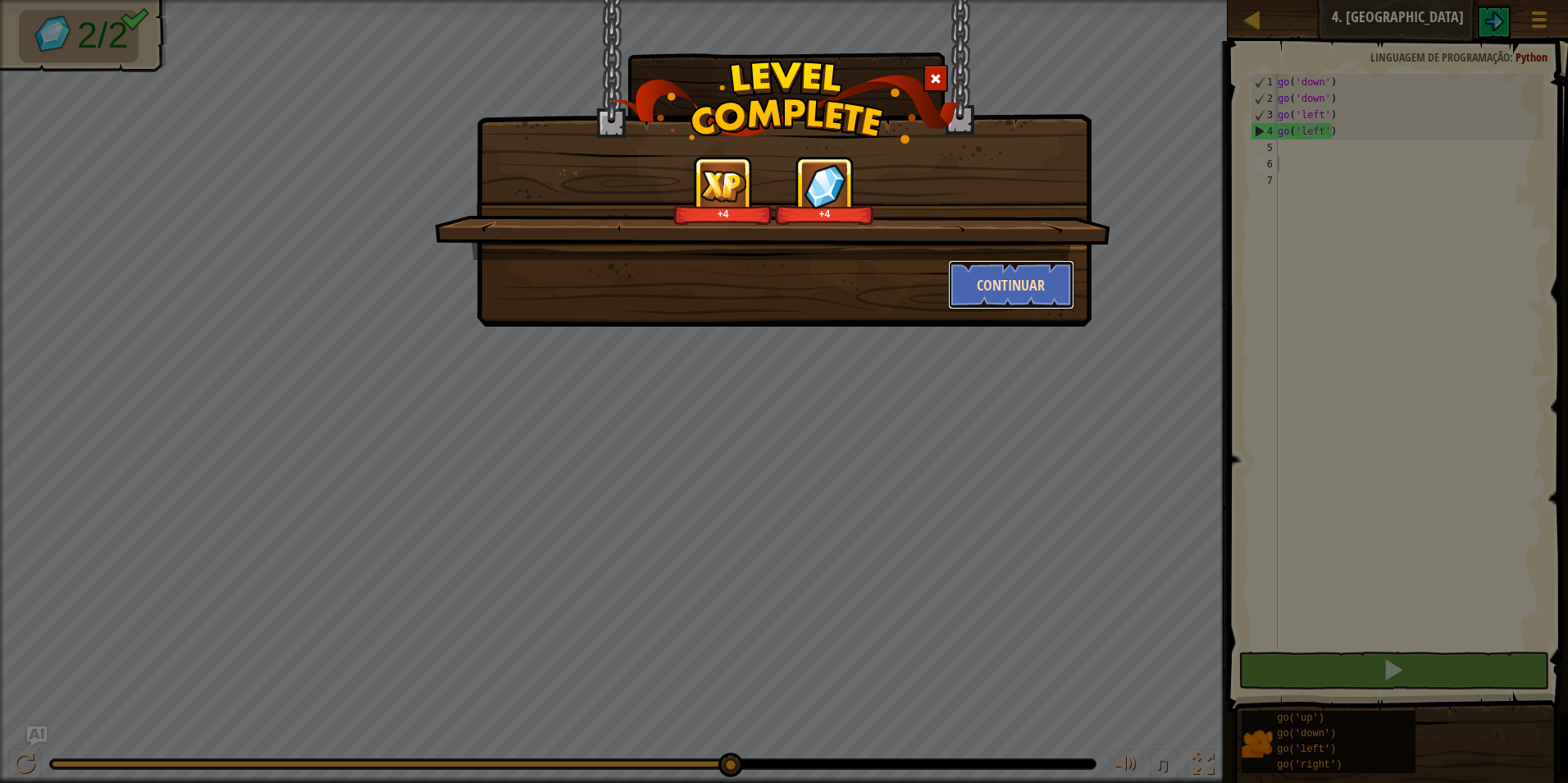
click at [1025, 281] on button "Continuar" at bounding box center [1011, 284] width 127 height 49
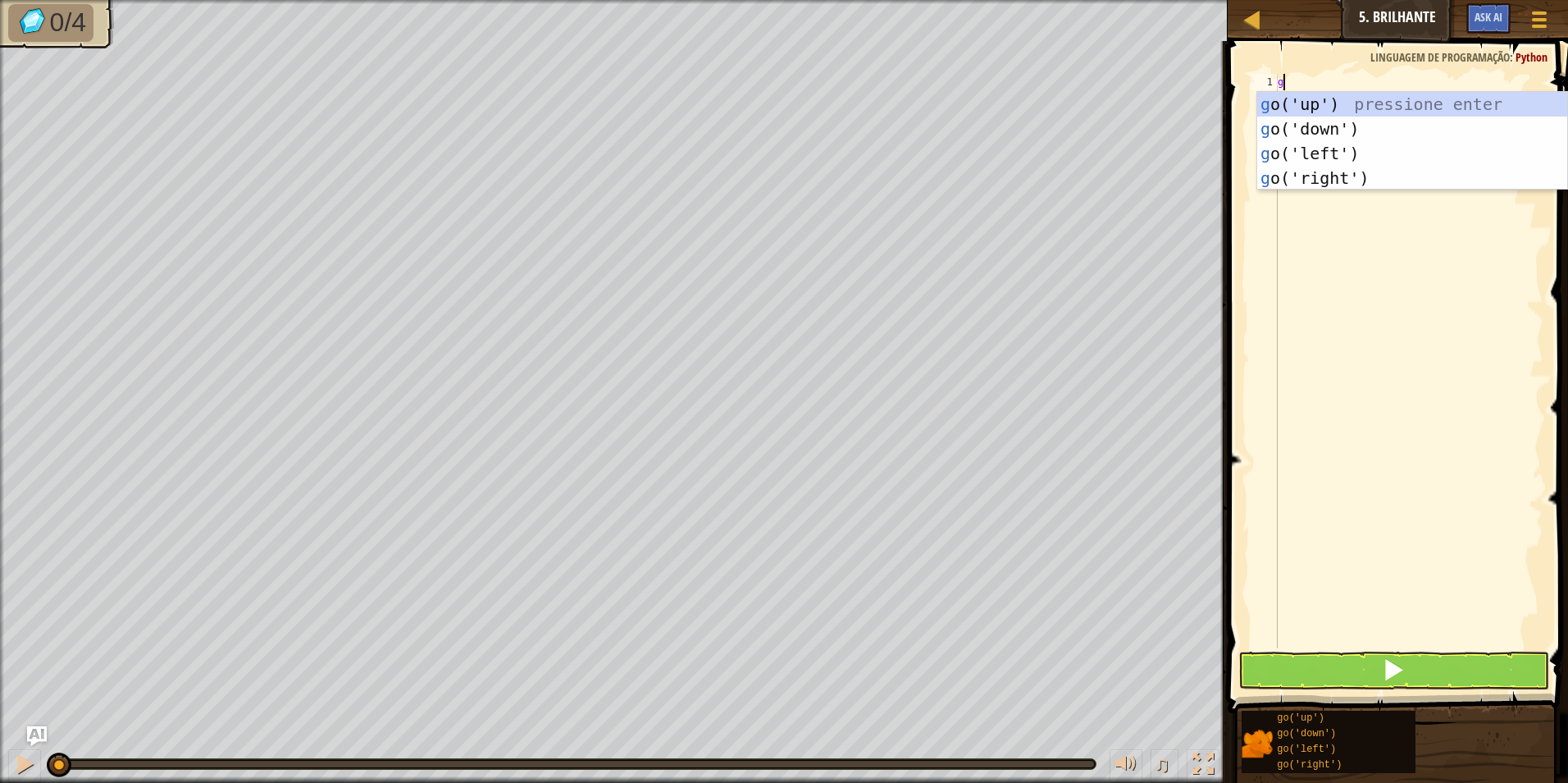
scroll to position [7, 0]
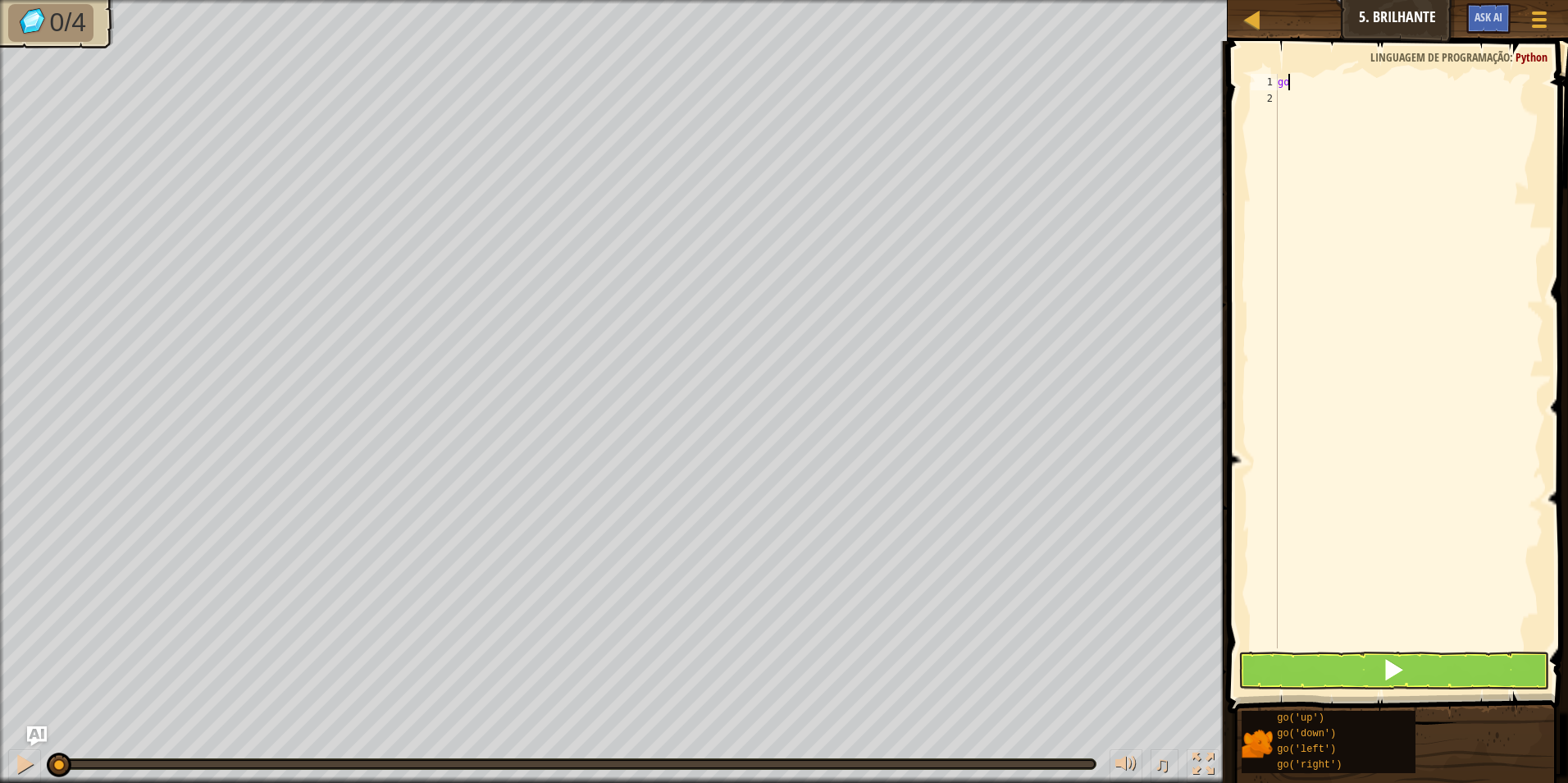
type textarea "g"
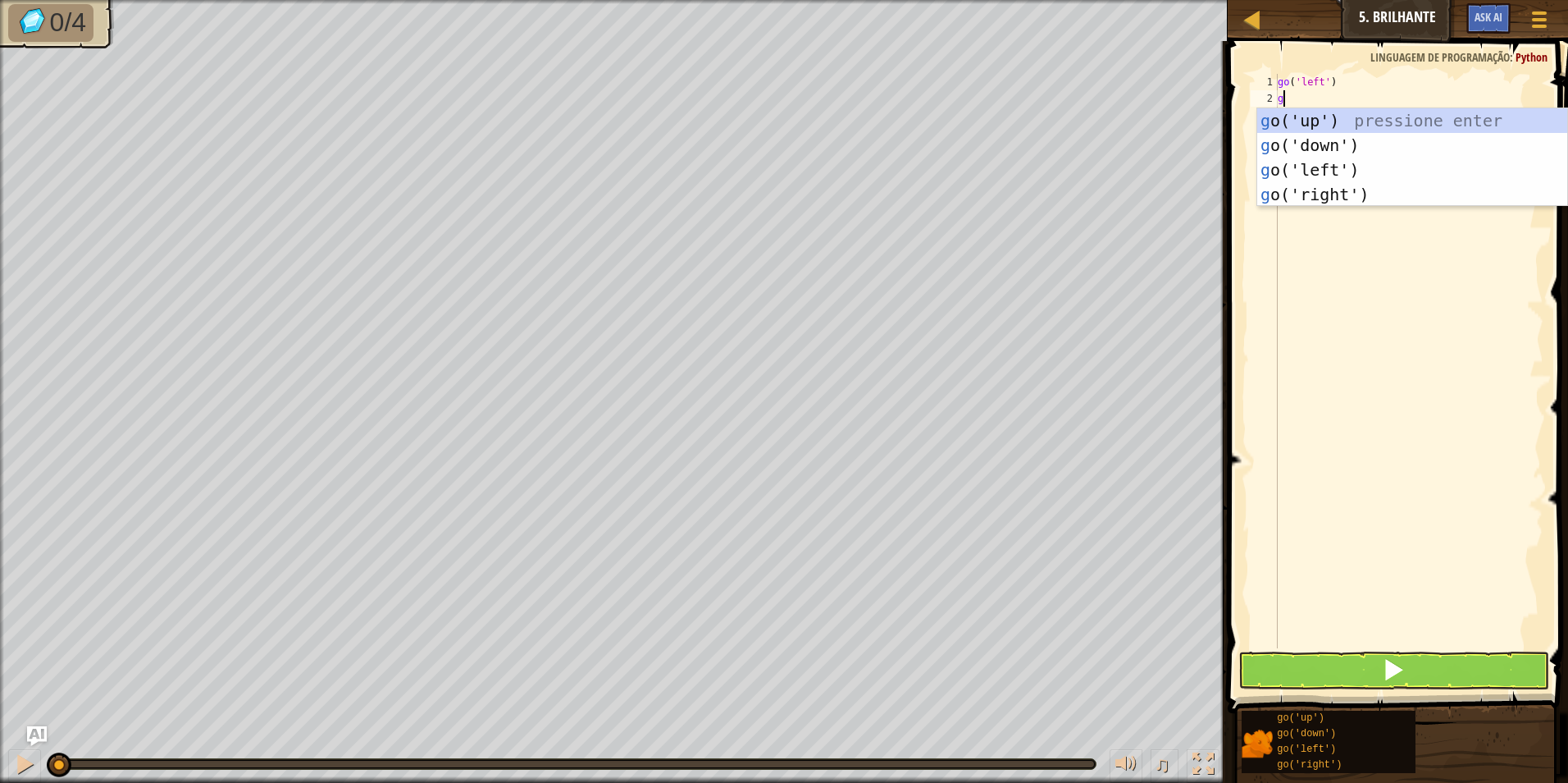
type textarea "go"
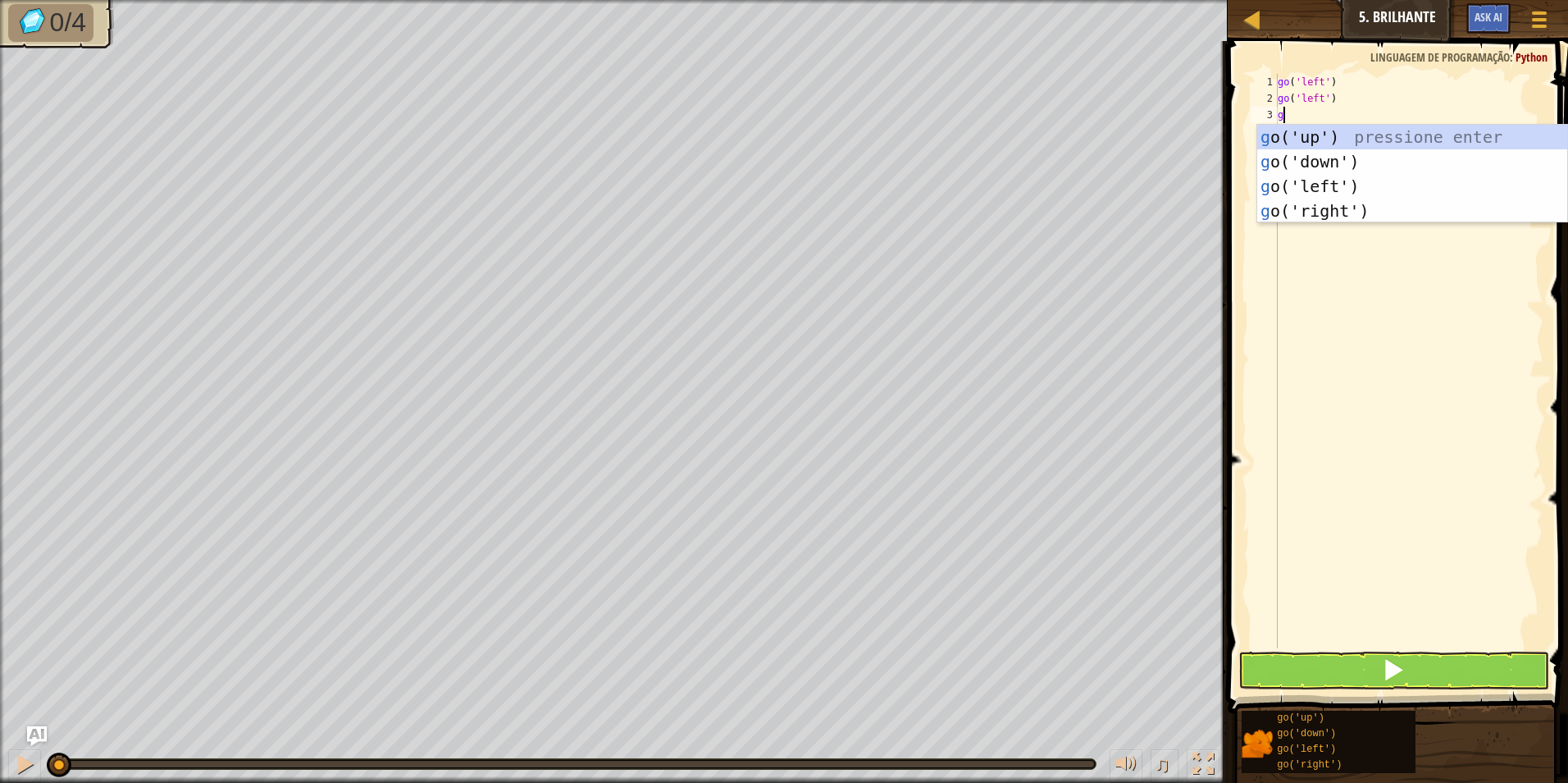
type textarea "go"
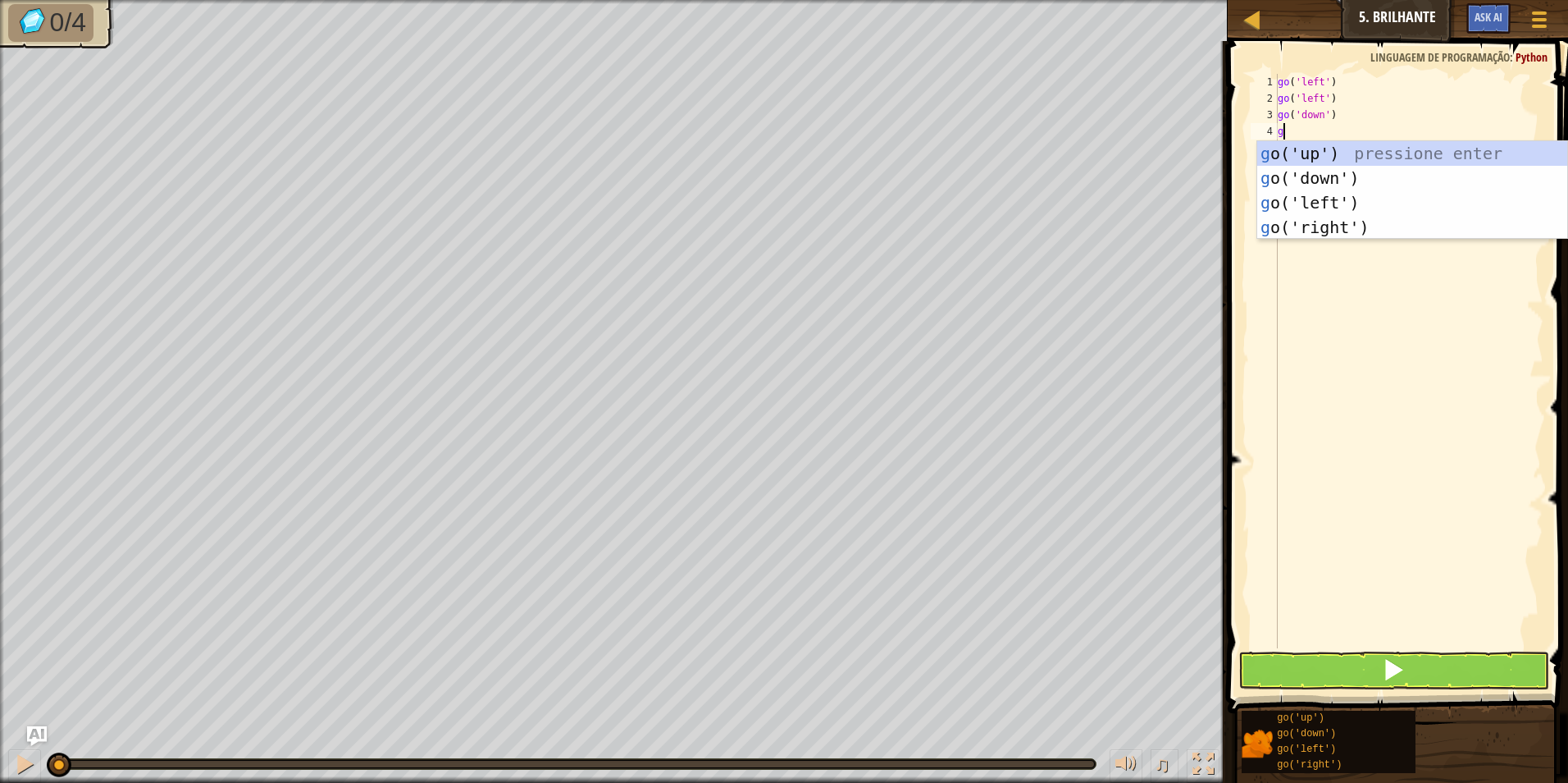
type textarea "go"
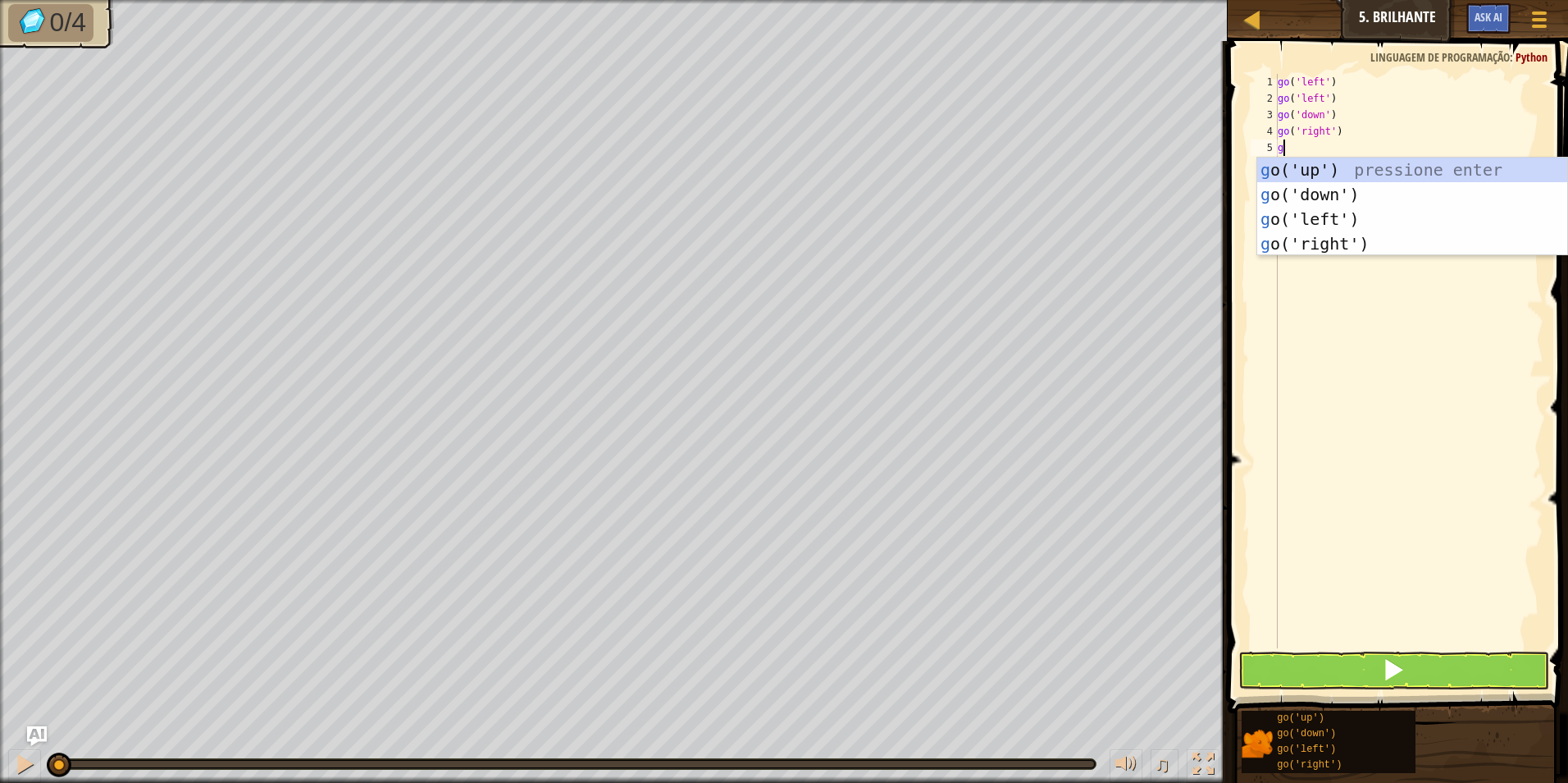
type textarea "go"
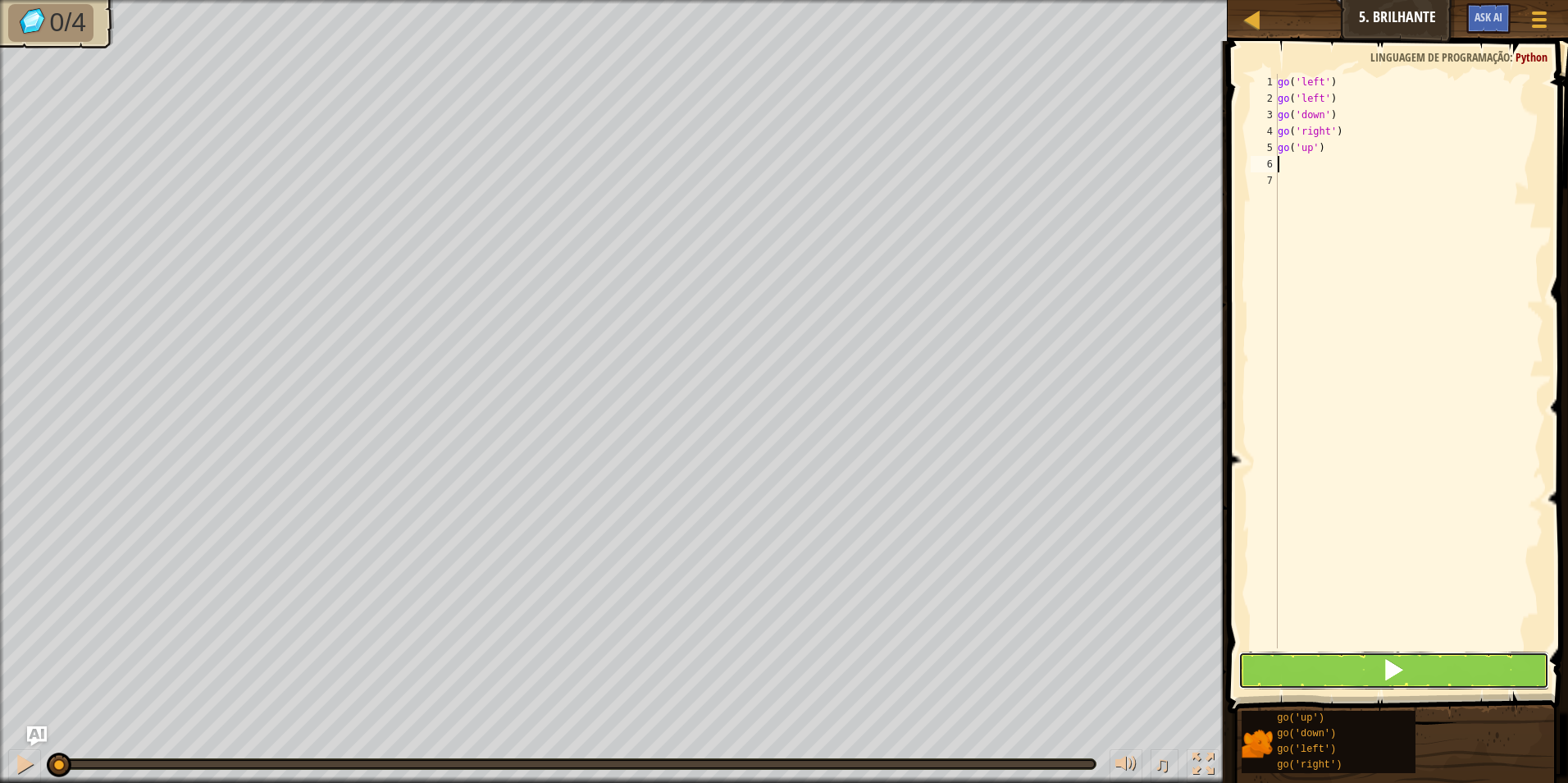
click at [1437, 680] on button at bounding box center [1394, 671] width 312 height 38
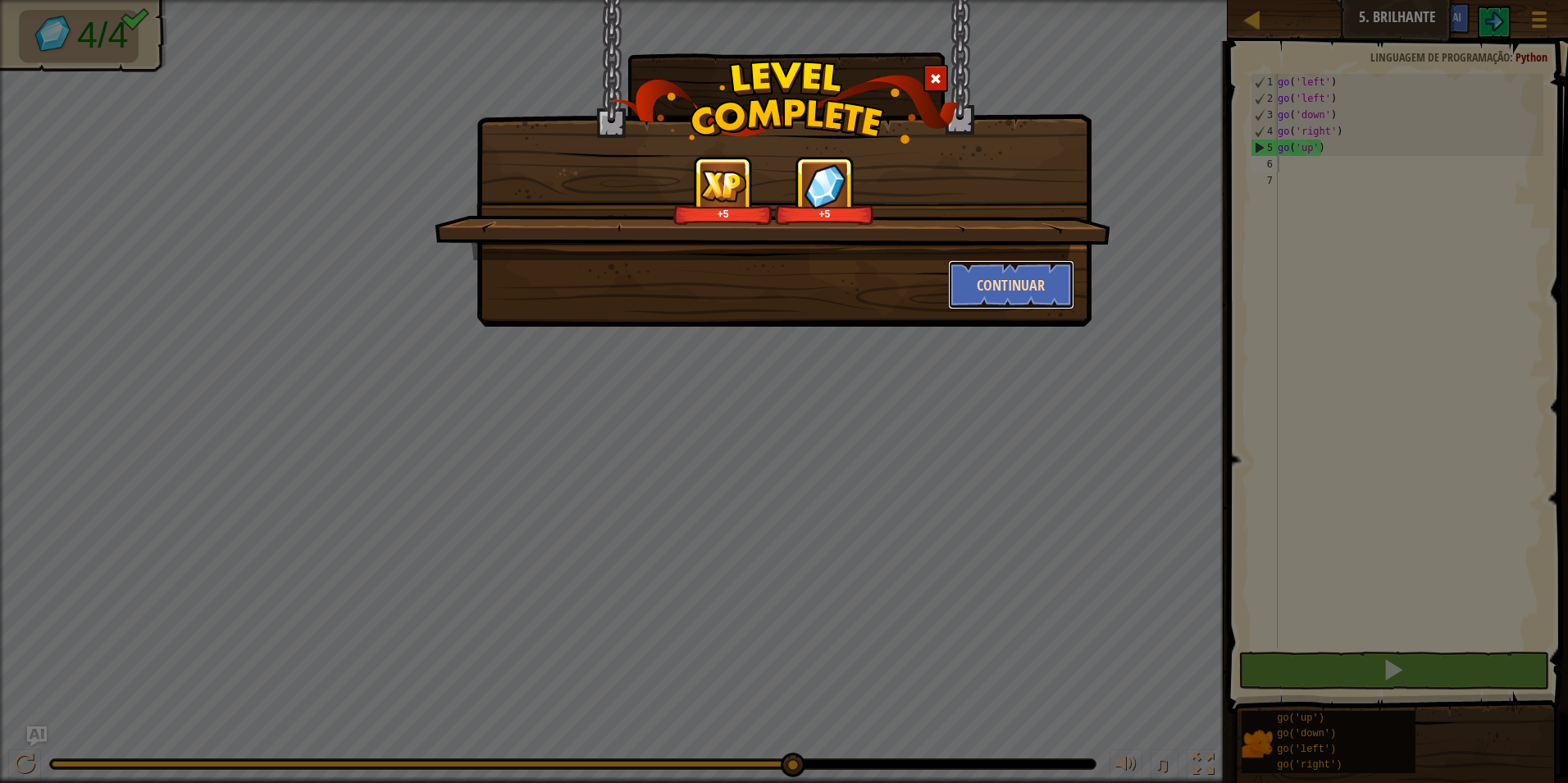
click at [1017, 303] on button "Continuar" at bounding box center [1011, 284] width 127 height 49
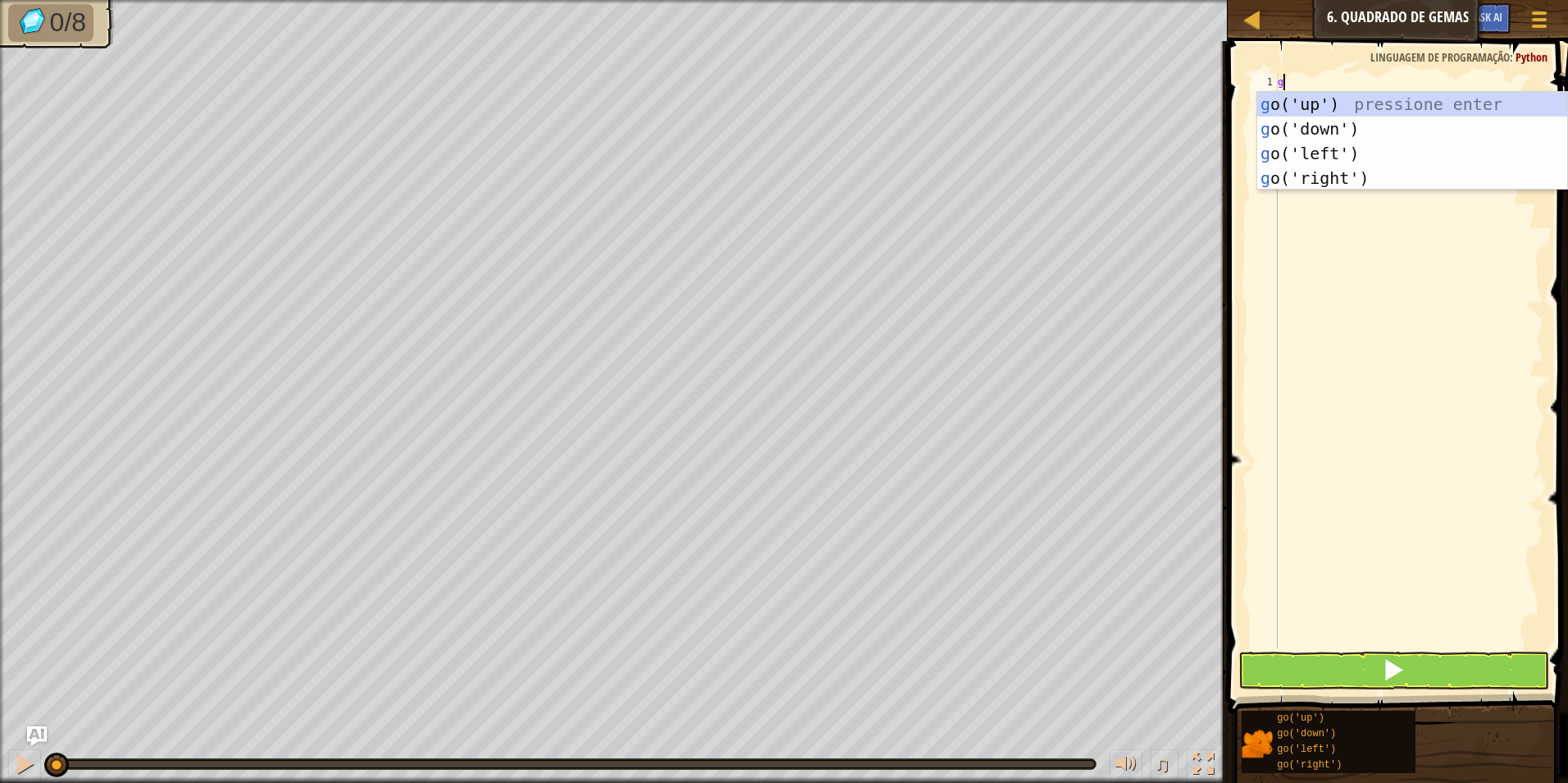
type textarea "go"
click at [1360, 110] on div "go ('up') pressione enter go ('down') pressione enter go ('left') pressione ent…" at bounding box center [1412, 165] width 310 height 148
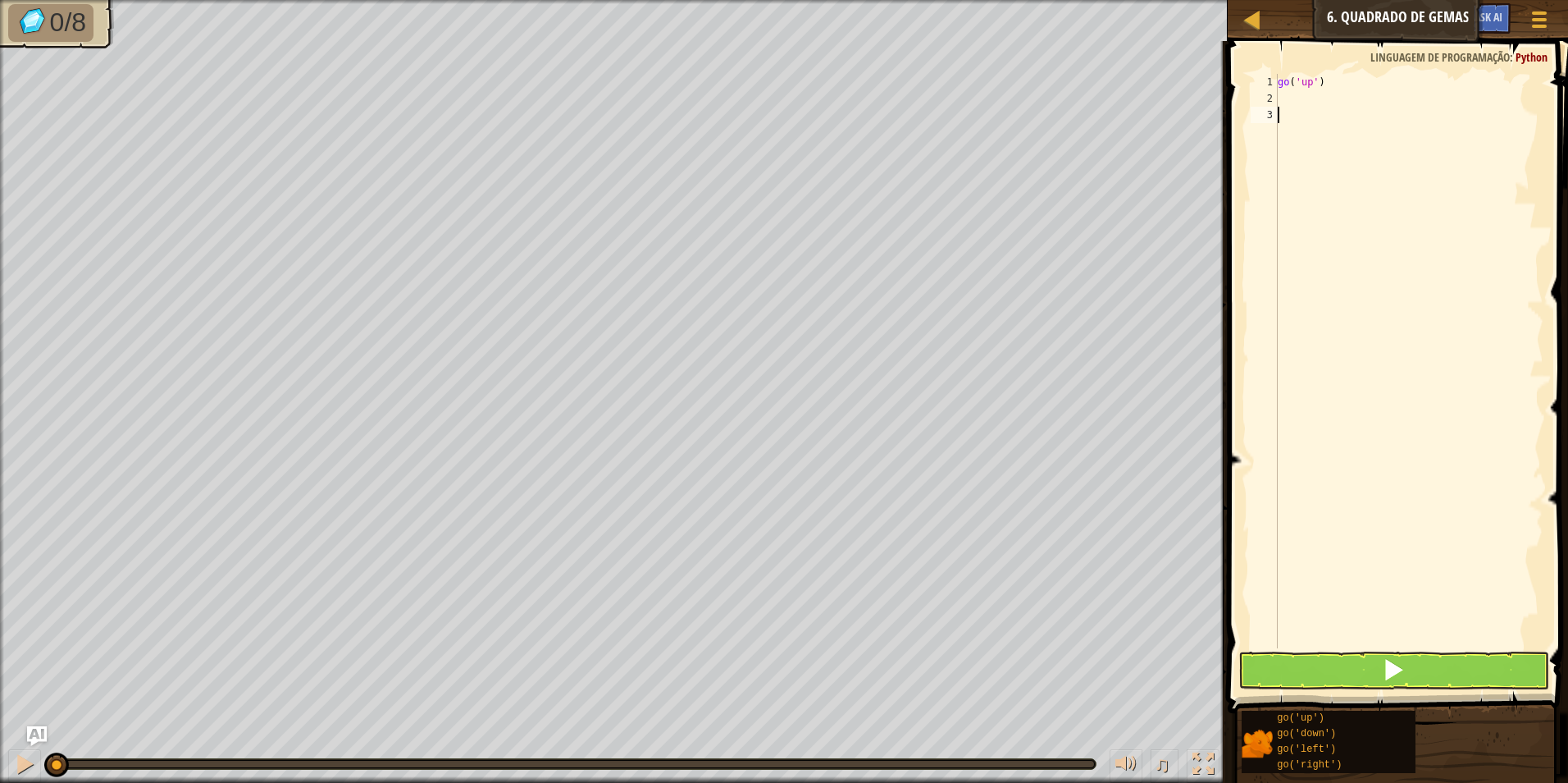
click at [1348, 114] on div "go ( 'up' )" at bounding box center [1409, 378] width 269 height 607
type textarea "g"
click at [1287, 96] on div "go ( 'up' ) go ( 'right' )" at bounding box center [1409, 378] width 269 height 607
click at [1280, 119] on div "go ( 'up' ) go ( 'right' )" at bounding box center [1409, 378] width 269 height 607
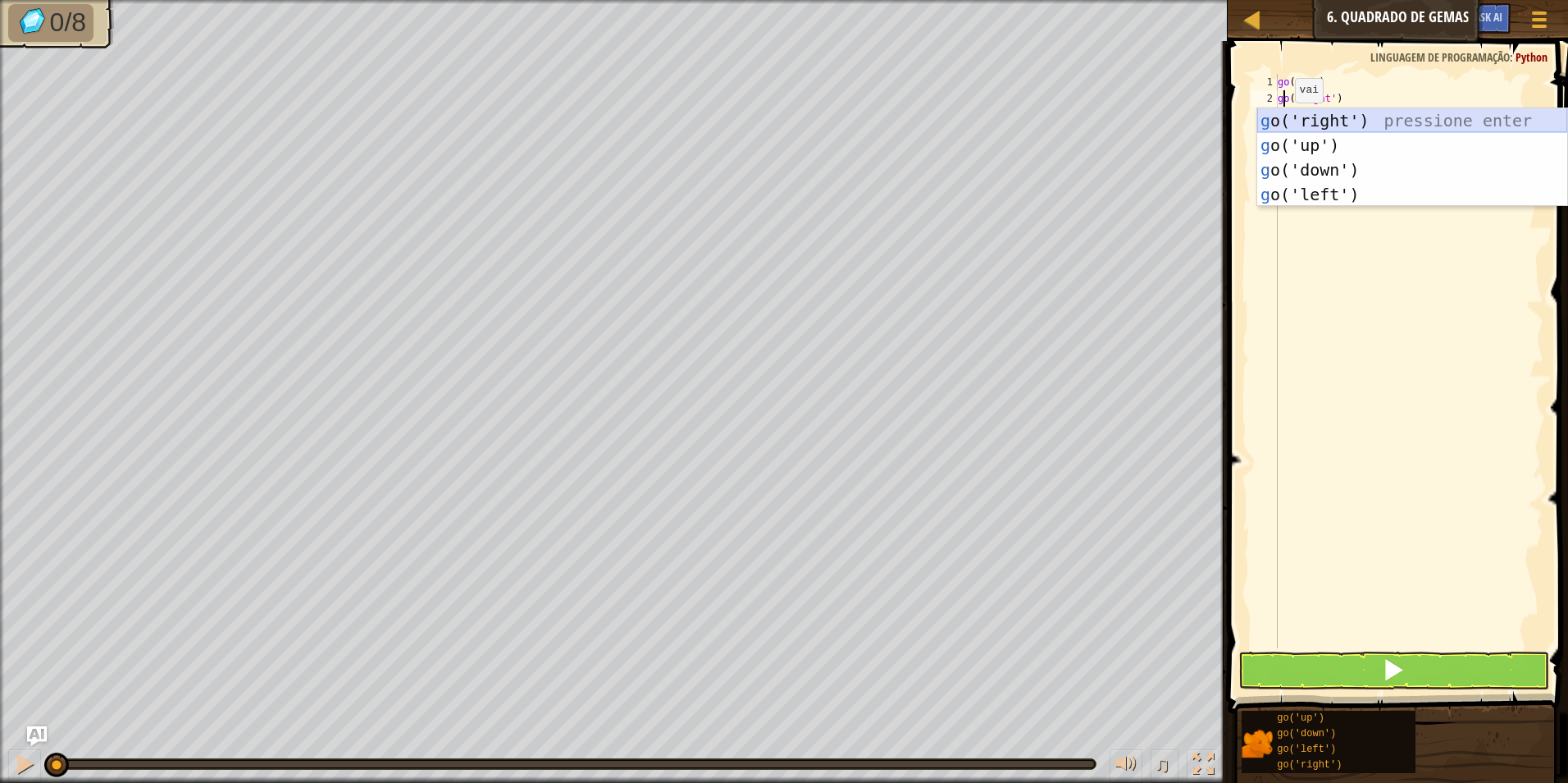
click at [1324, 114] on div "g o('right') pressione enter g o('up') pressione enter g o('down') pressione en…" at bounding box center [1412, 182] width 310 height 148
type textarea "g('right')"
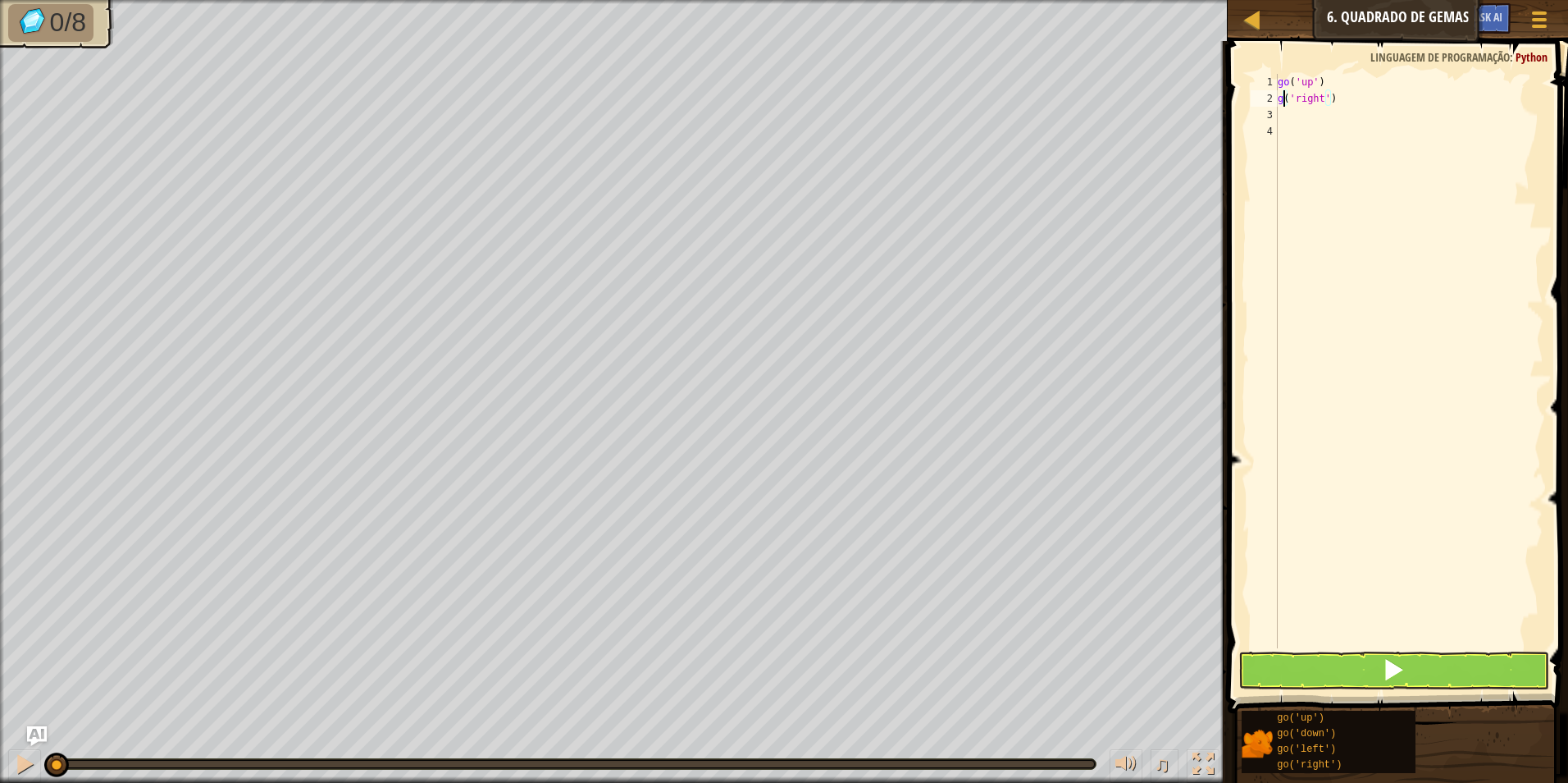
click at [1302, 123] on div "go ( 'up' ) g ( 'right' )" at bounding box center [1409, 378] width 269 height 607
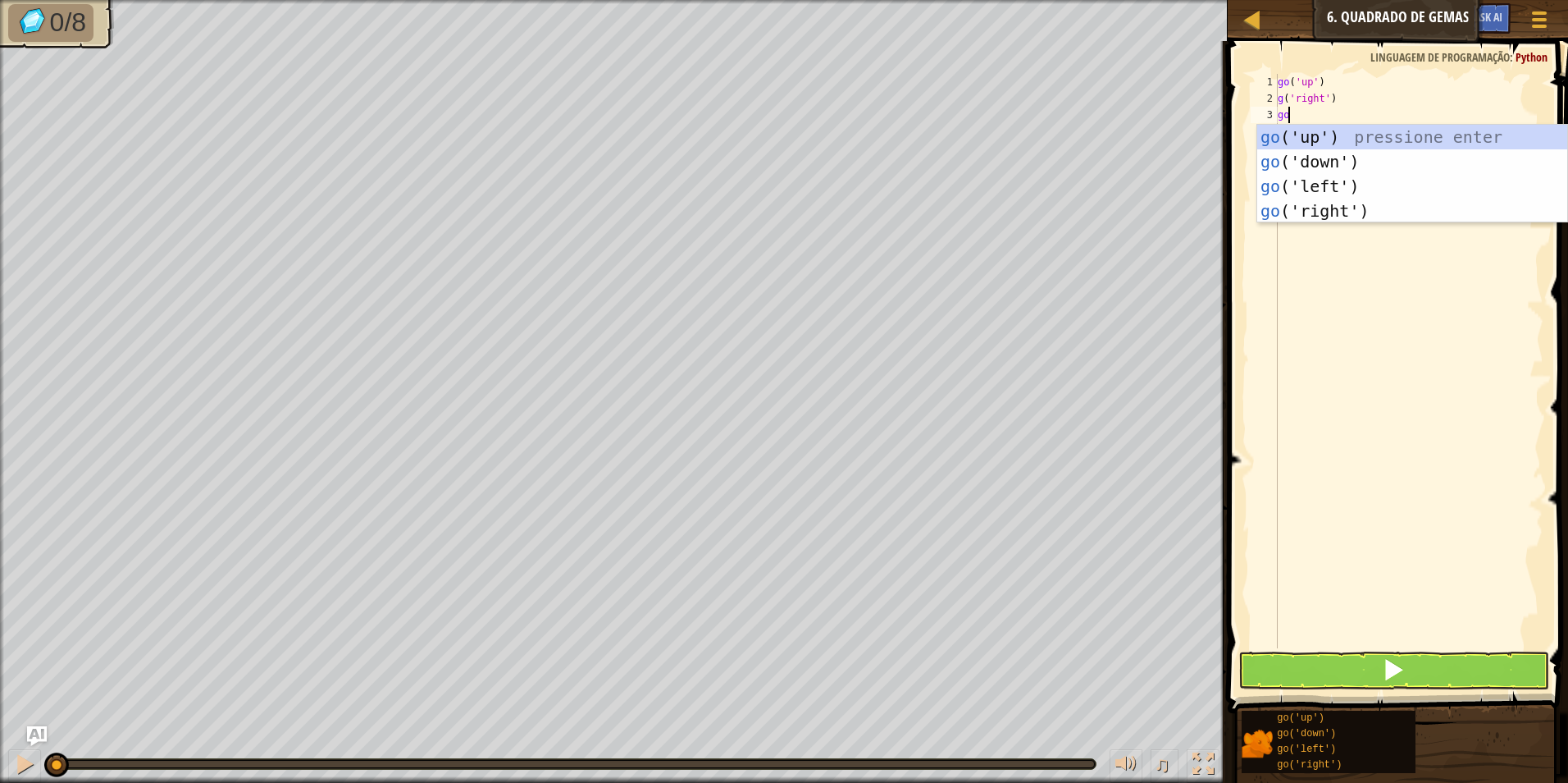
type textarea "go"
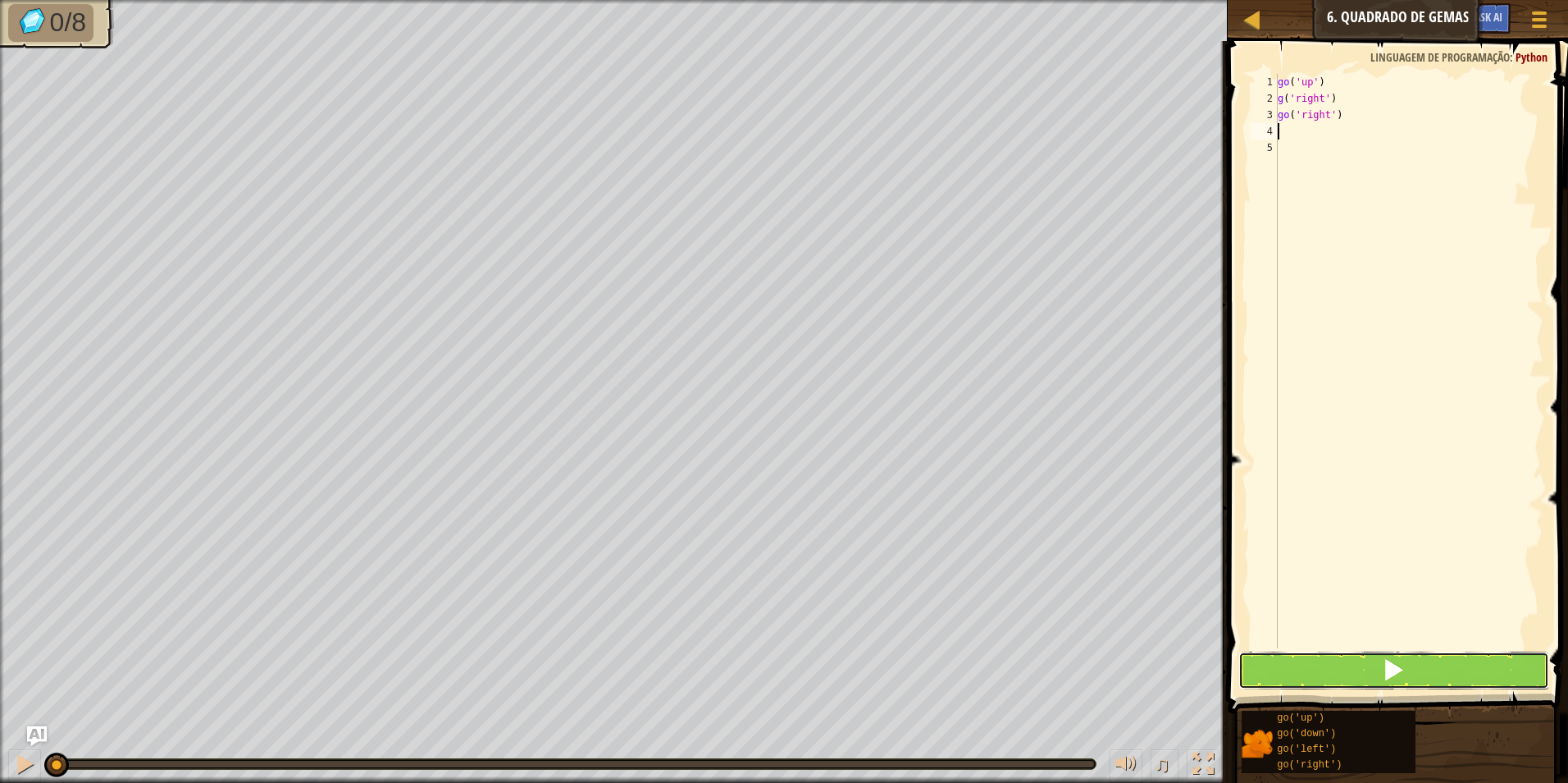
click at [1397, 676] on span at bounding box center [1393, 670] width 23 height 23
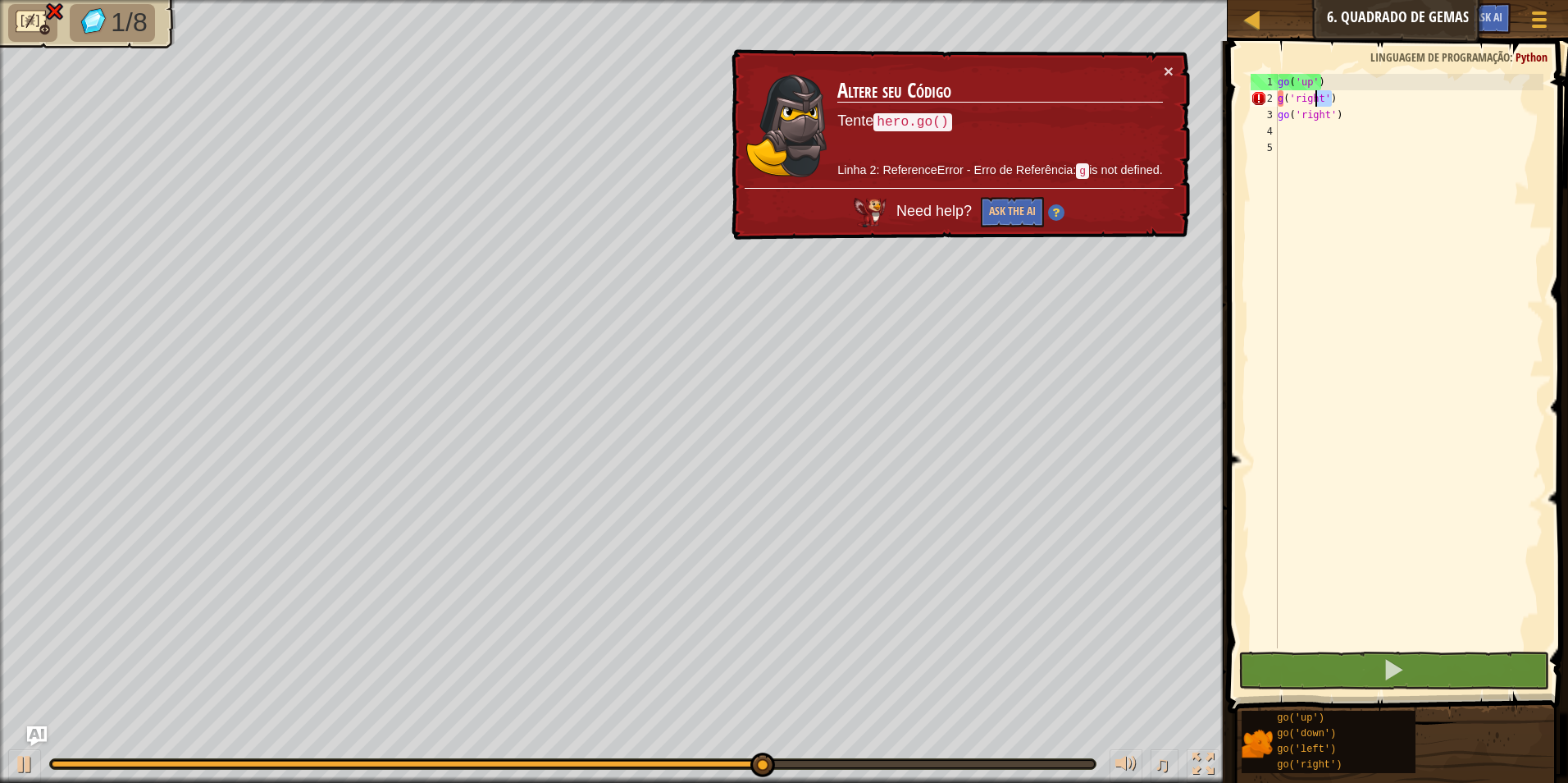
drag, startPoint x: 1354, startPoint y: 93, endPoint x: 1321, endPoint y: 93, distance: 33.0
click at [1321, 93] on div "go ( 'up' ) g ( 'right' ) go ( 'right' )" at bounding box center [1409, 378] width 269 height 607
type textarea "g('right')"
click at [1369, 134] on div "go ( 'up' ) g ( 'right' ) go ( 'right' )" at bounding box center [1409, 378] width 269 height 607
click at [1363, 96] on div "go ( 'up' ) g ( 'right' ) go ( 'right' )" at bounding box center [1409, 378] width 269 height 607
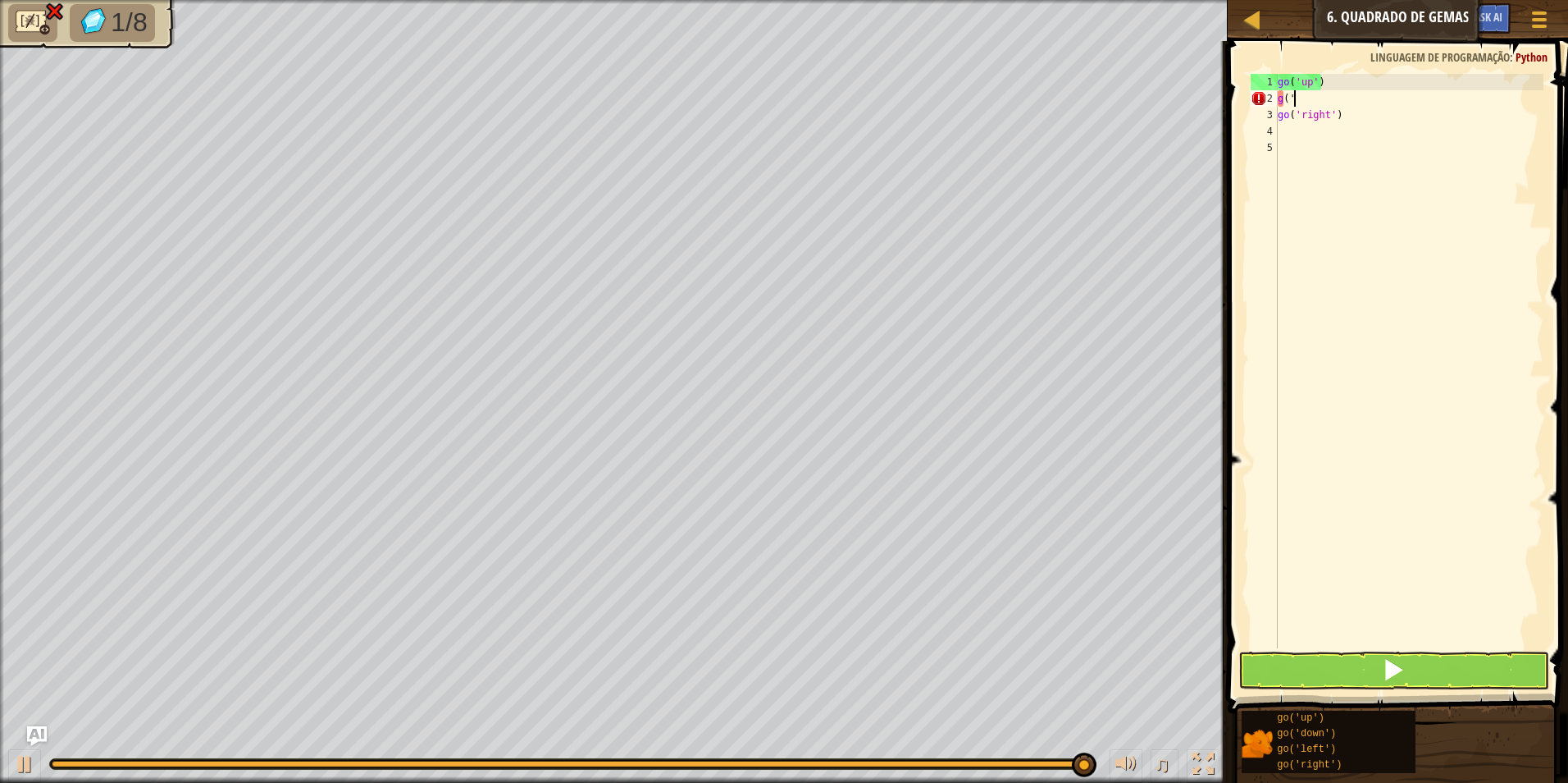
type textarea "g"
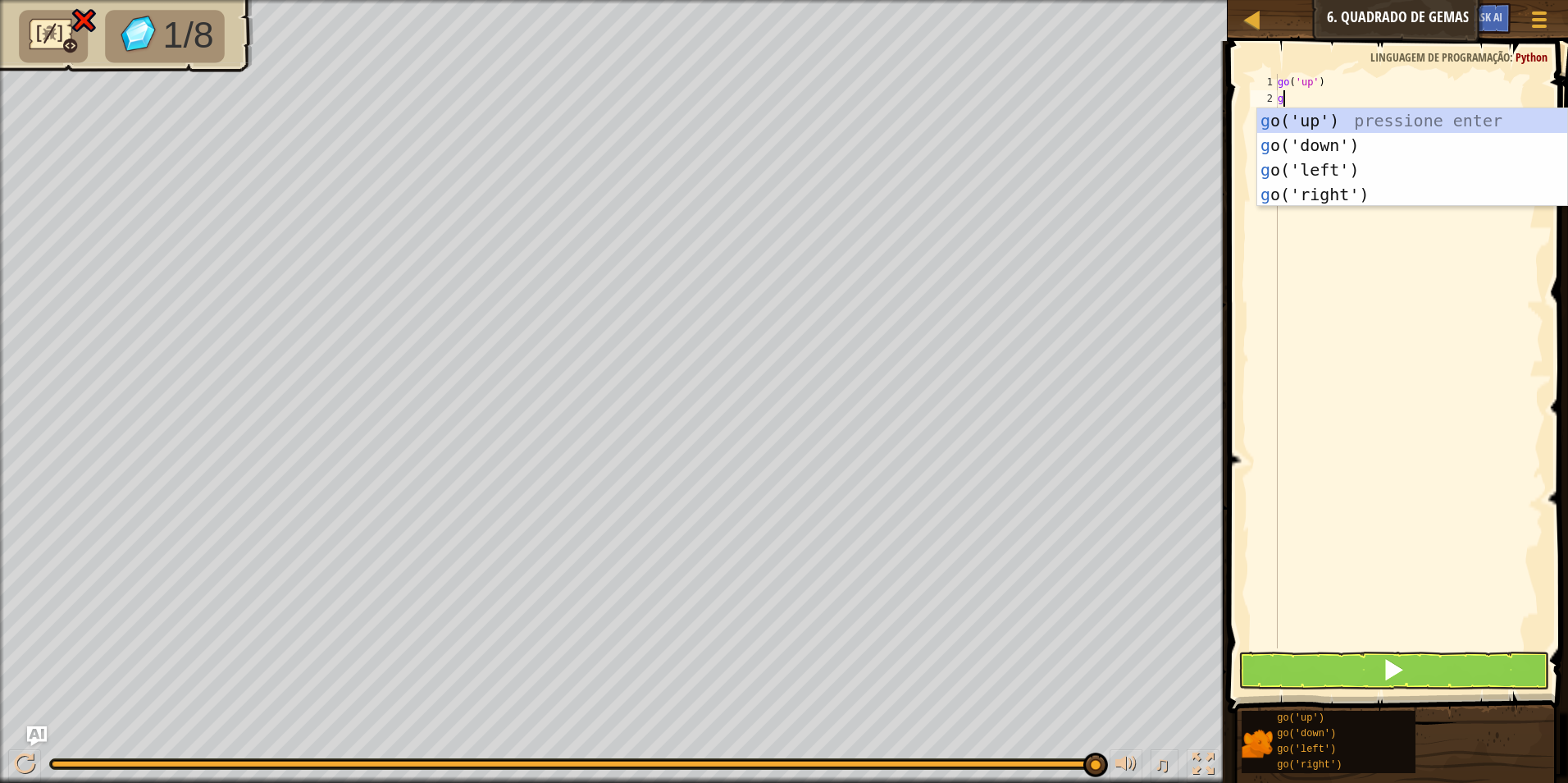
type textarea "go"
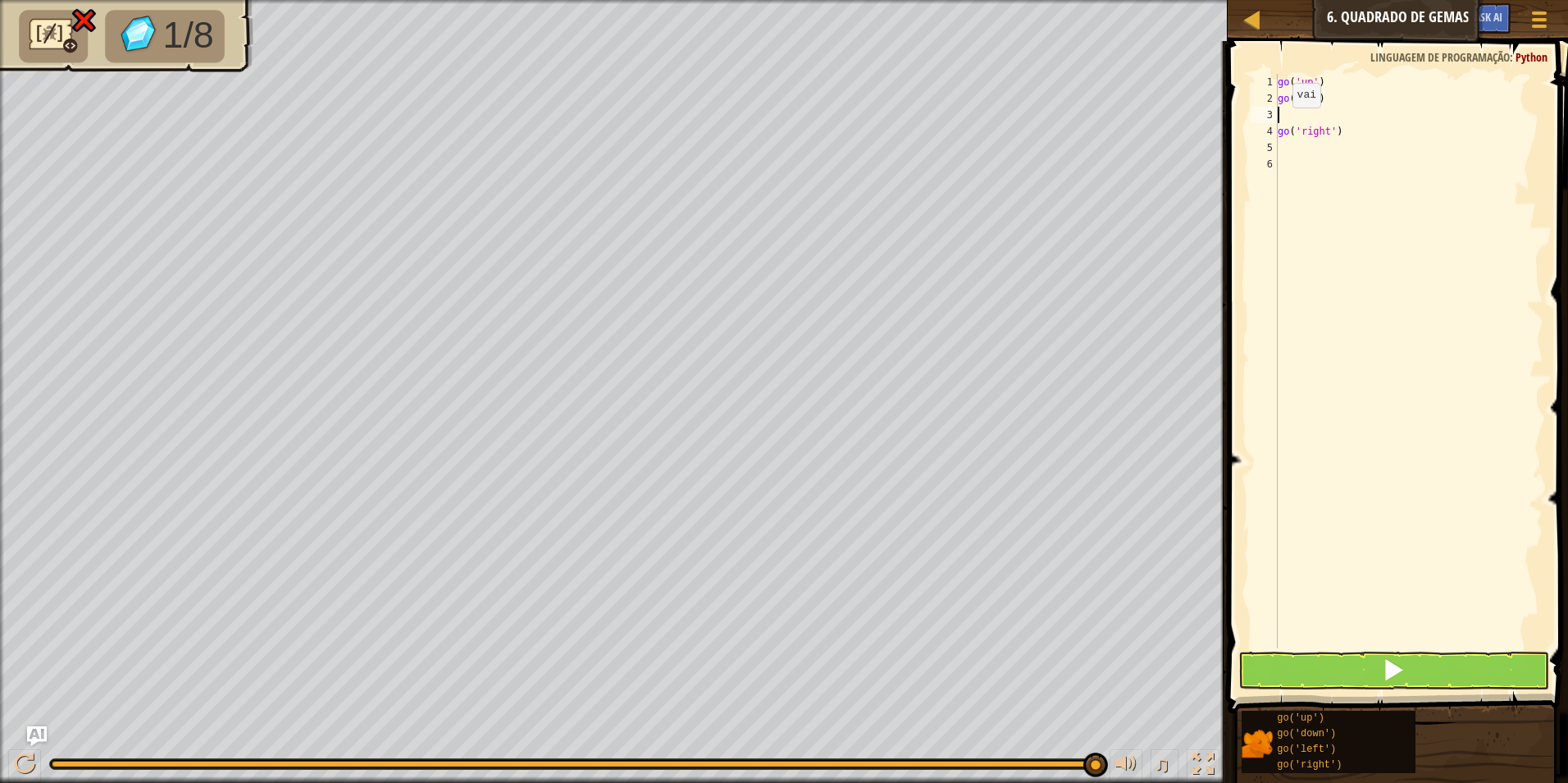
click at [1278, 124] on div "go ( 'up' ) go ( 'up' ) go ( 'right' )" at bounding box center [1409, 378] width 269 height 607
type textarea "go('right')"
click at [1341, 665] on button at bounding box center [1394, 671] width 312 height 38
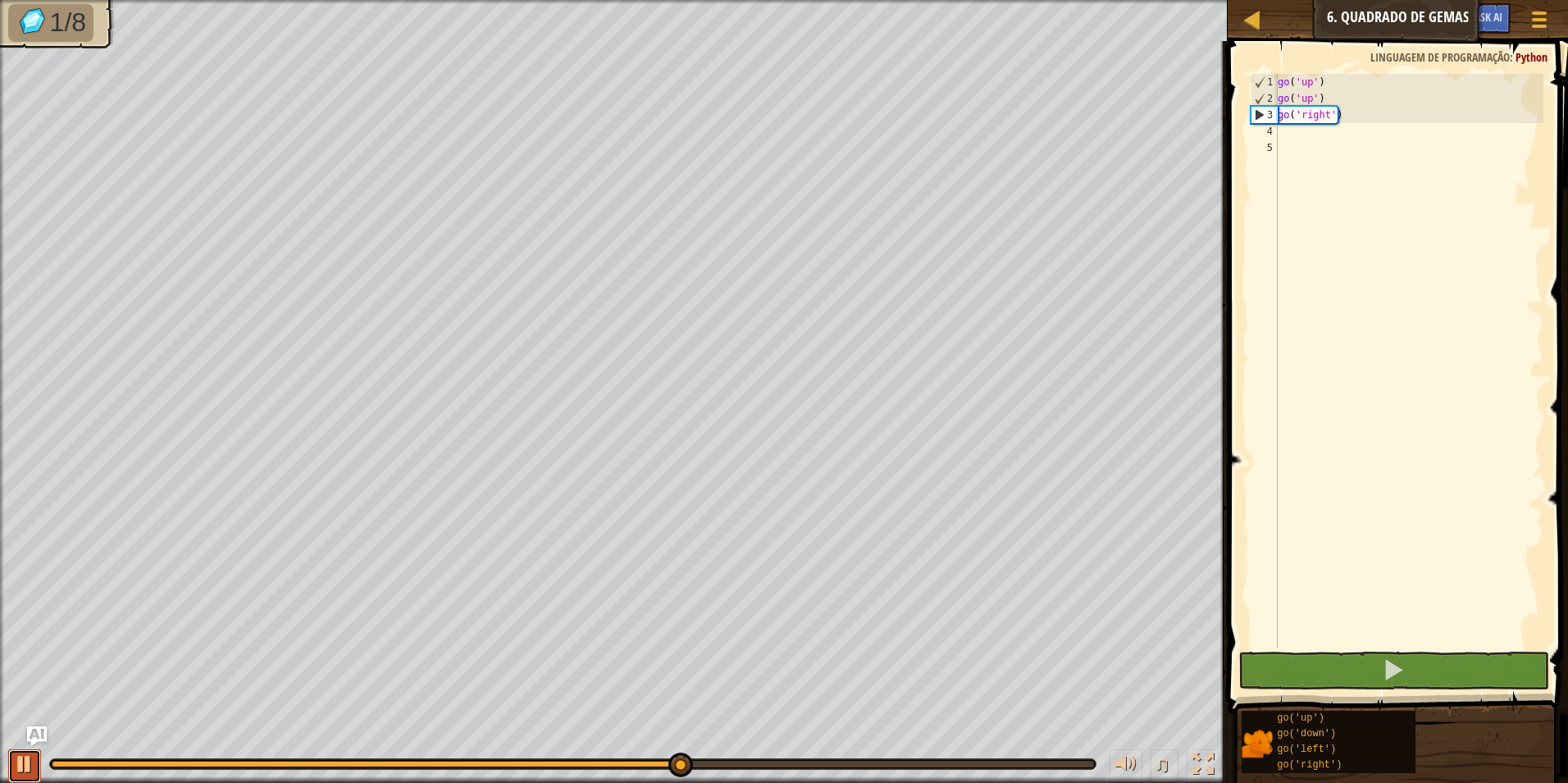
click at [24, 753] on div at bounding box center [24, 763] width 21 height 21
drag, startPoint x: 684, startPoint y: 755, endPoint x: 344, endPoint y: 755, distance: 340.0
click at [344, 755] on div at bounding box center [351, 764] width 25 height 25
click at [26, 754] on div at bounding box center [24, 763] width 21 height 21
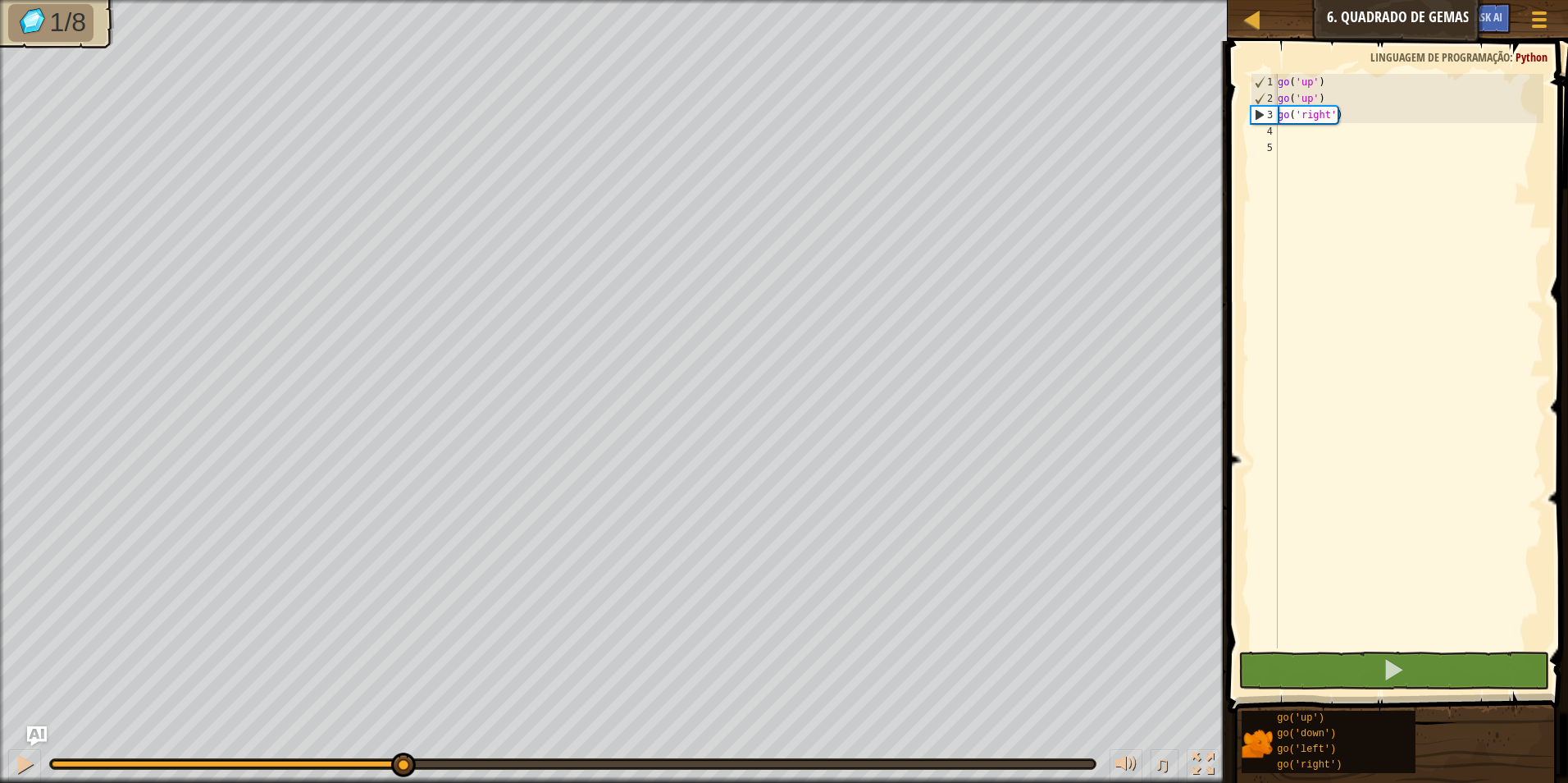
click at [1302, 148] on div "go ( 'up' ) go ( 'up' ) go ( 'right' )" at bounding box center [1409, 378] width 269 height 607
click at [1290, 140] on div "go ( 'up' ) go ( 'up' ) go ( 'right' )" at bounding box center [1409, 378] width 269 height 607
click at [1287, 136] on div "go ( 'up' ) go ( 'up' ) go ( 'right' )" at bounding box center [1409, 378] width 269 height 607
type textarea "go"
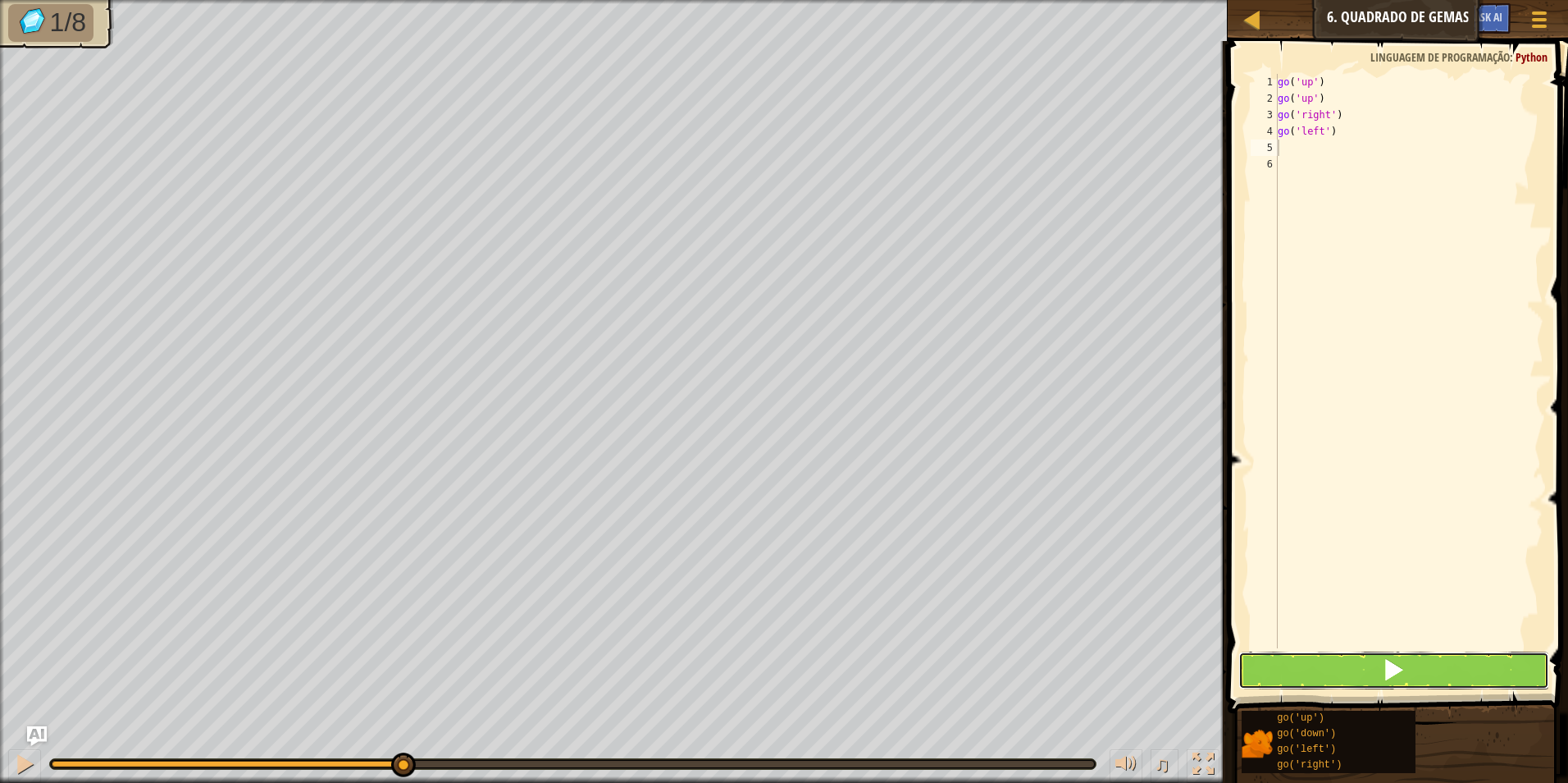
click at [1309, 656] on button at bounding box center [1394, 671] width 312 height 38
